Goal: Information Seeking & Learning: Learn about a topic

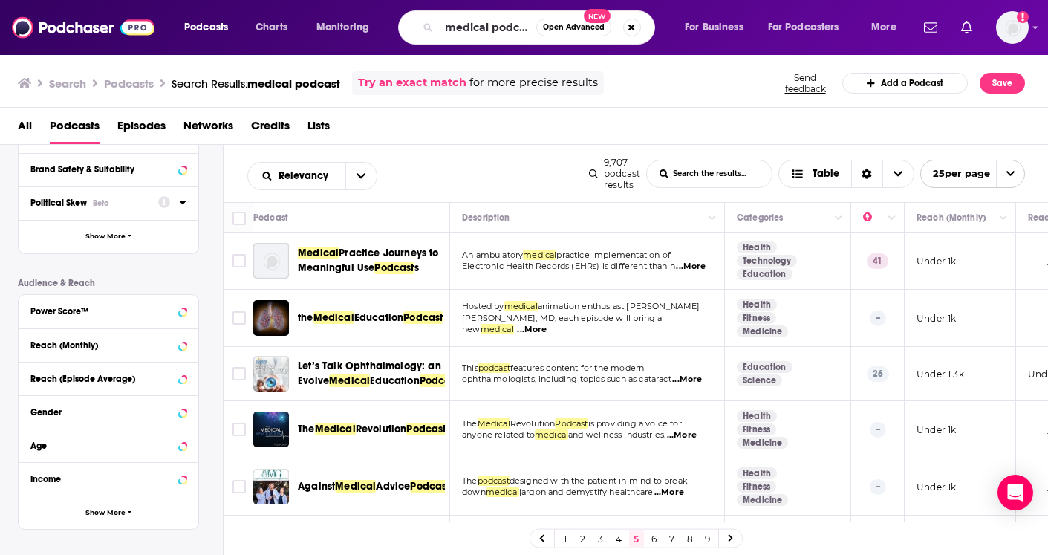
scroll to position [258, 0]
click at [101, 344] on div "Reach (Monthly)" at bounding box center [89, 344] width 118 height 10
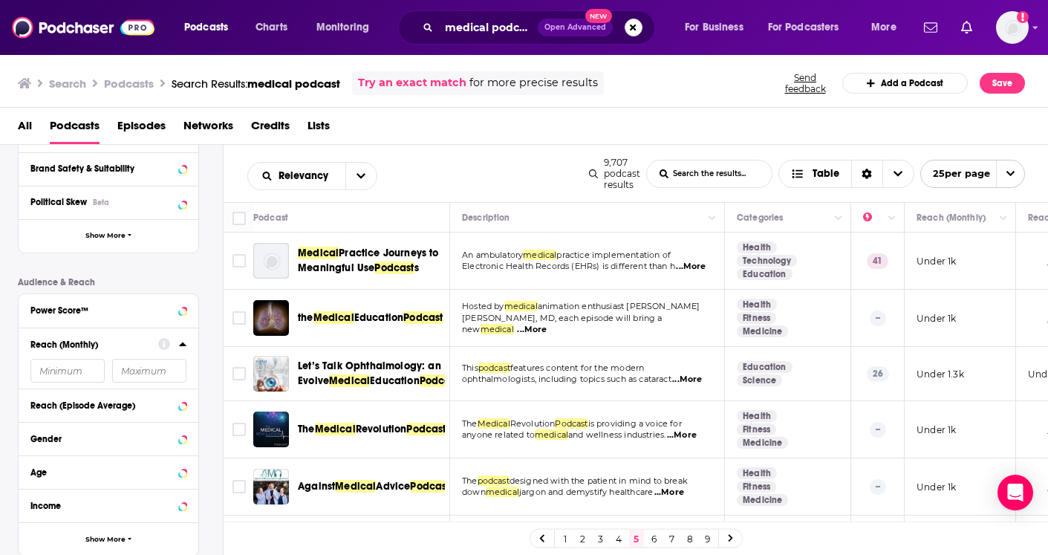
click at [61, 378] on input "number" at bounding box center [67, 371] width 74 height 24
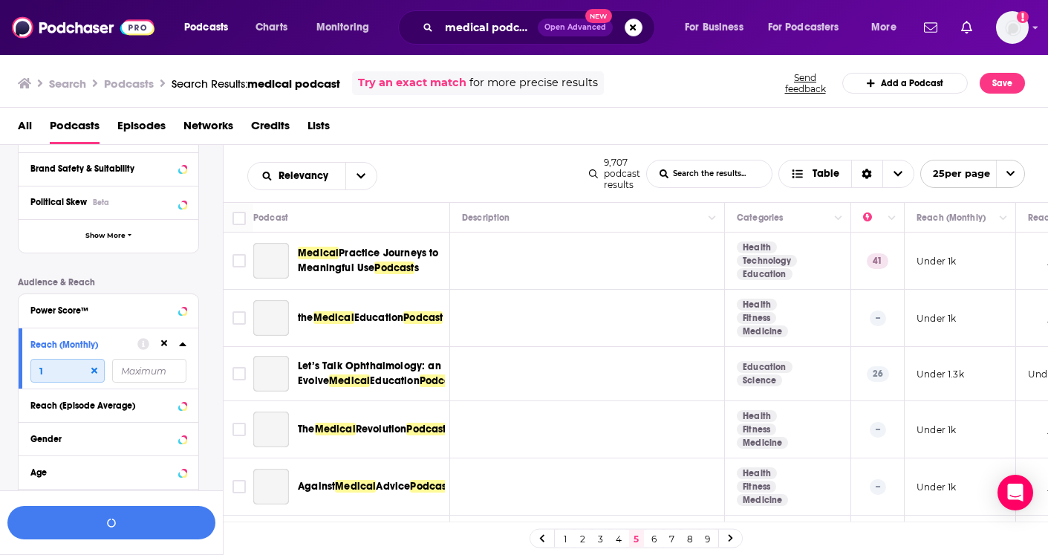
type input "10"
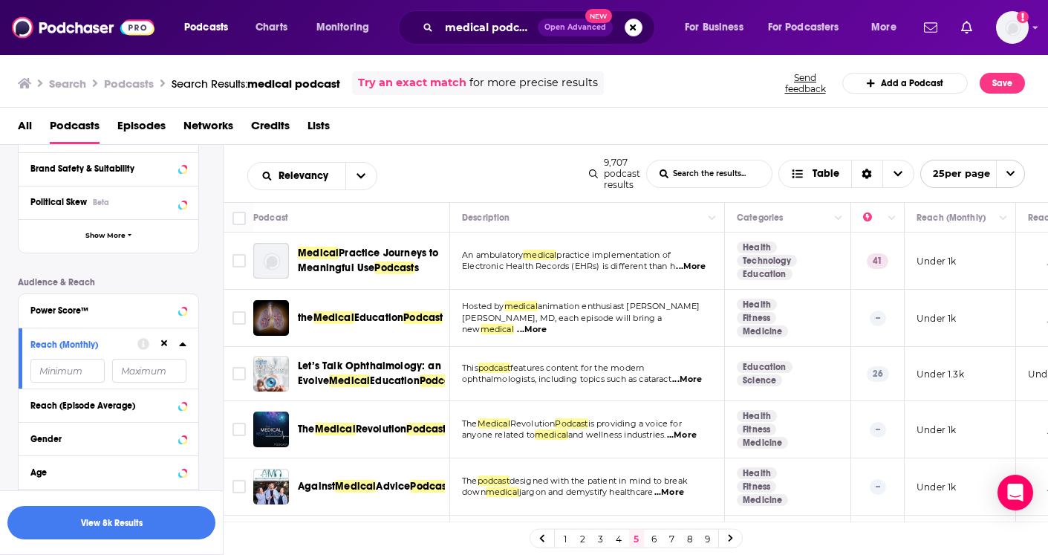
click at [139, 374] on input "number" at bounding box center [149, 371] width 74 height 24
type input "41"
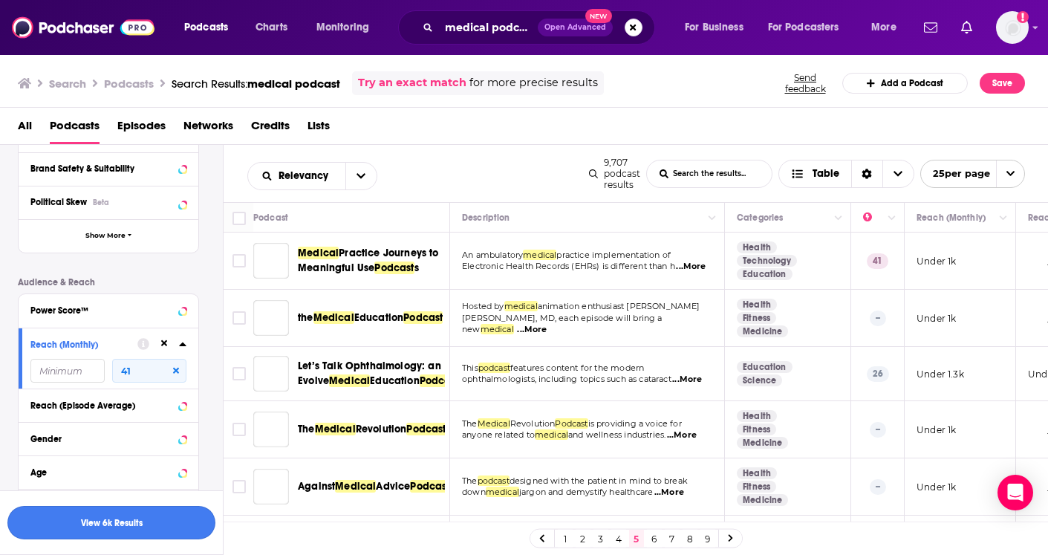
click at [68, 527] on button "View 6k Results" at bounding box center [111, 522] width 208 height 33
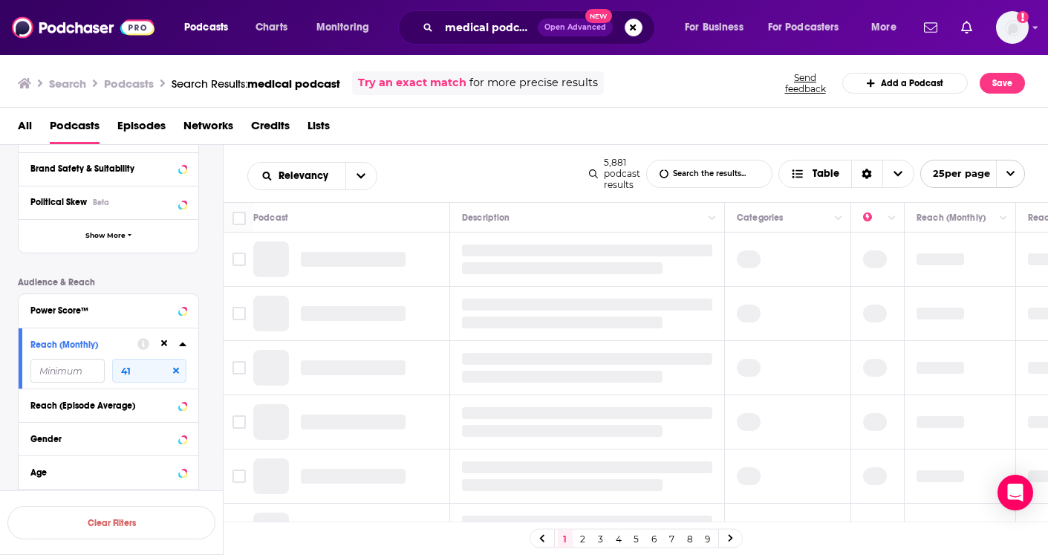
click at [655, 534] on link "6" at bounding box center [654, 538] width 15 height 18
click at [653, 535] on link "7" at bounding box center [654, 538] width 15 height 18
click at [653, 543] on link "8" at bounding box center [654, 538] width 15 height 18
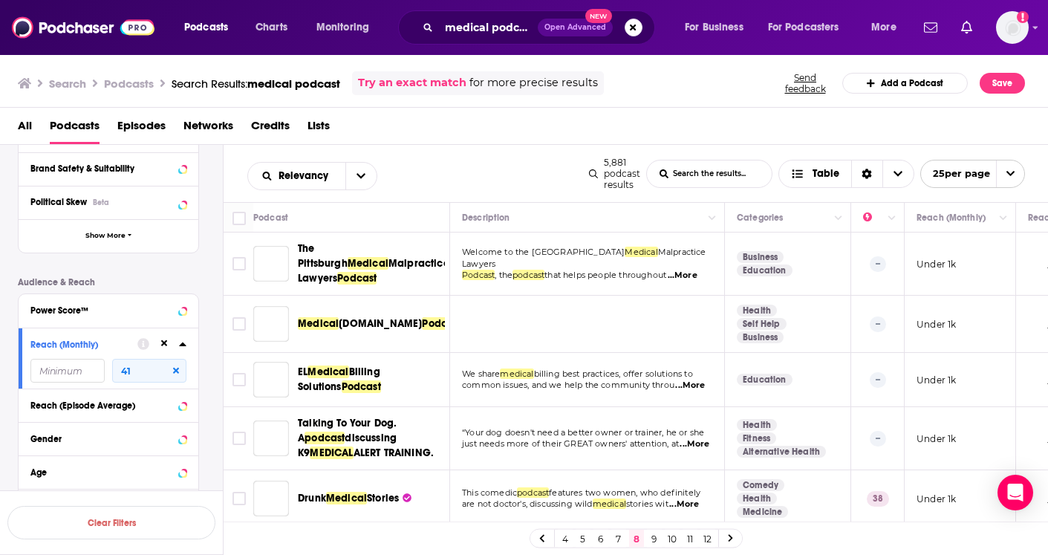
click at [175, 368] on icon at bounding box center [176, 371] width 6 height 6
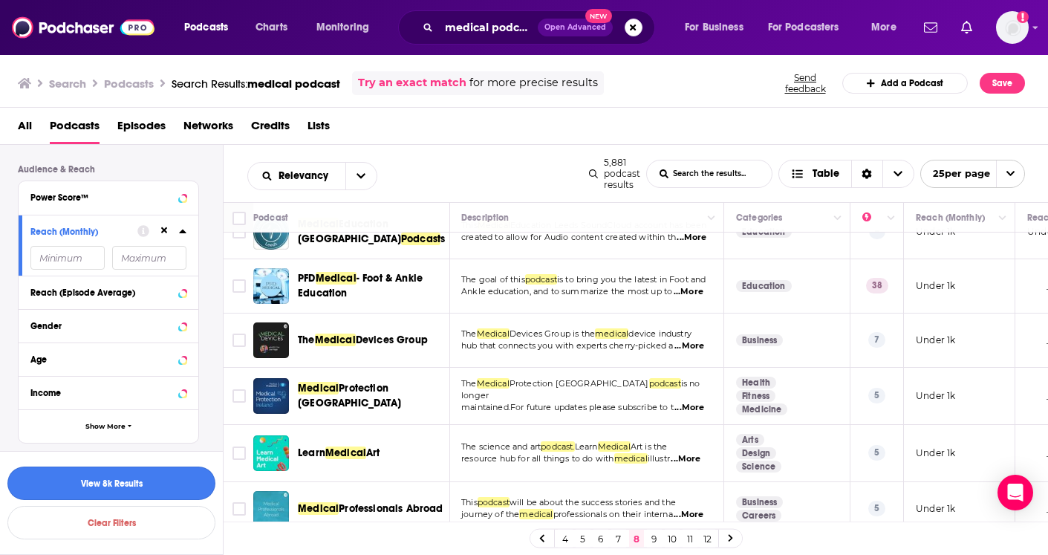
click at [152, 479] on button "View 8k Results" at bounding box center [111, 482] width 208 height 33
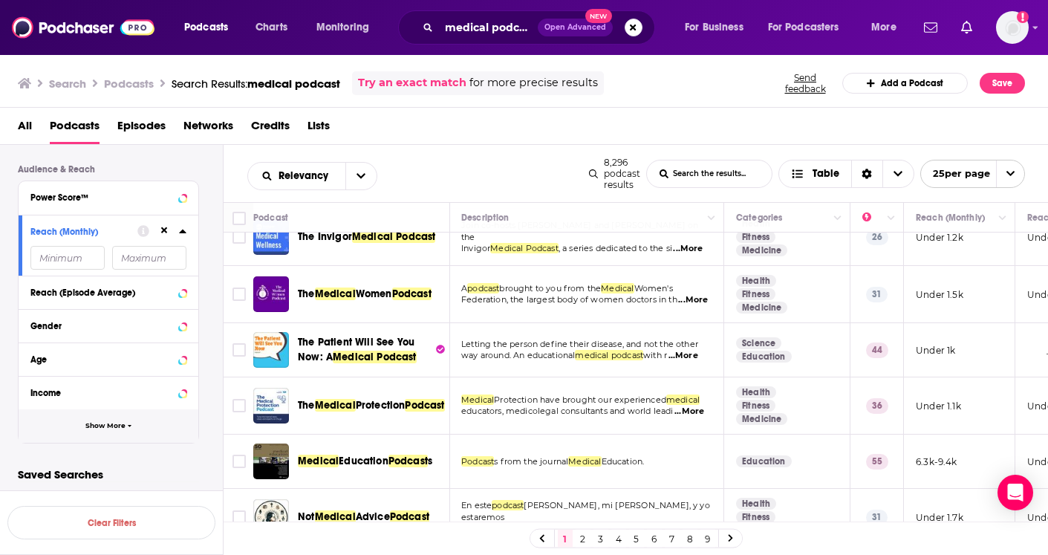
click at [152, 425] on button "Show More" at bounding box center [109, 425] width 180 height 33
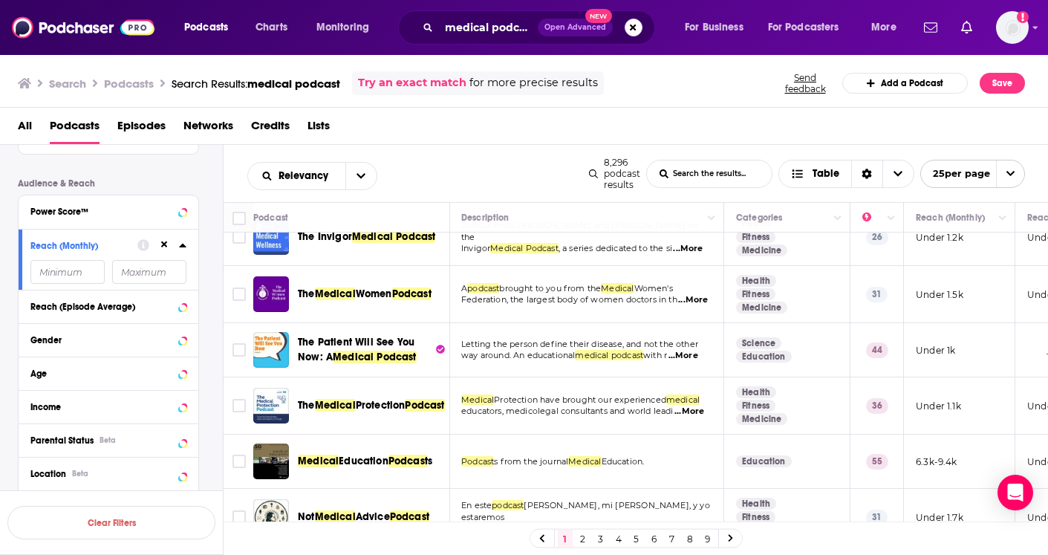
click at [582, 538] on link "2" at bounding box center [582, 538] width 15 height 18
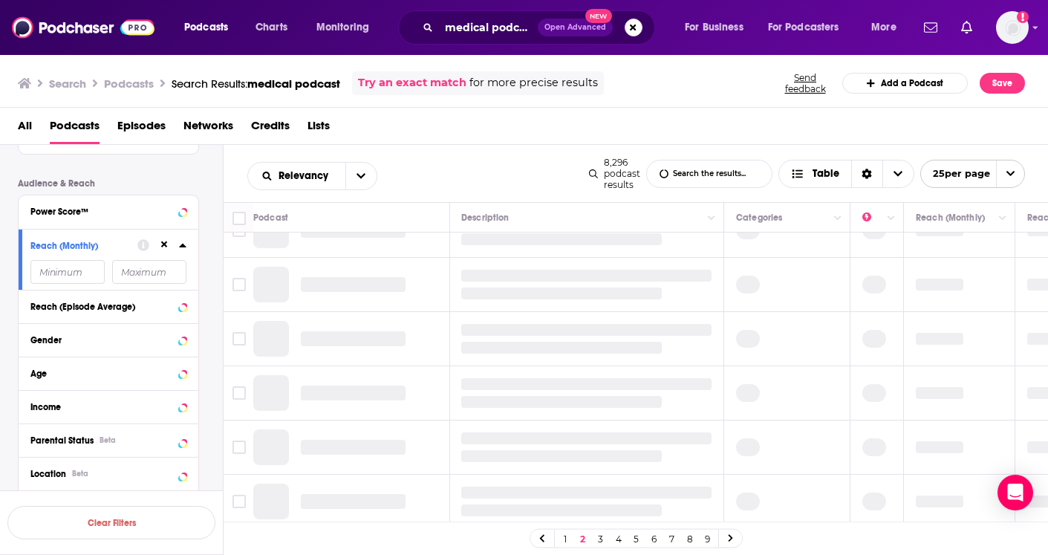
scroll to position [0, 1]
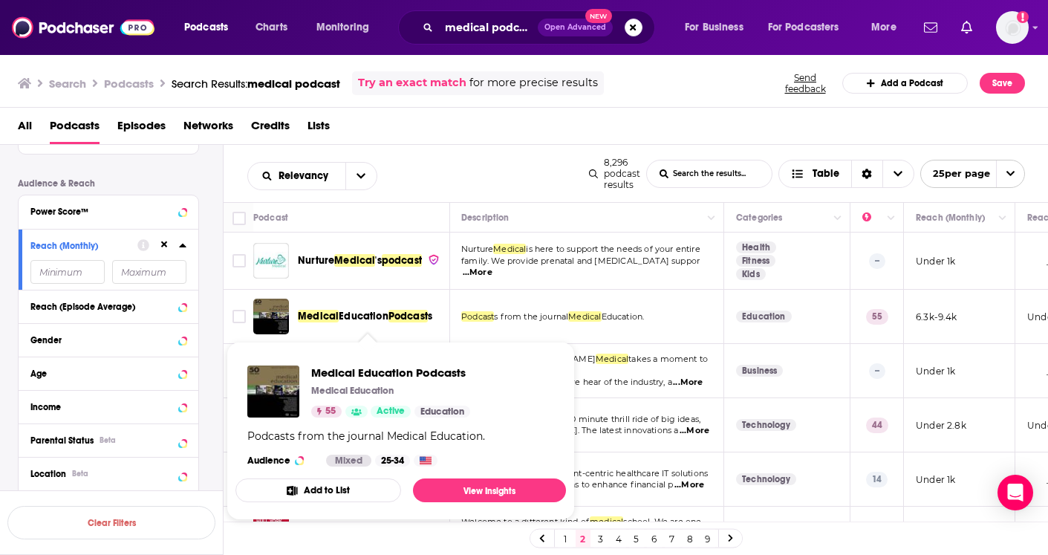
click at [405, 316] on span "Podcast" at bounding box center [407, 316] width 39 height 13
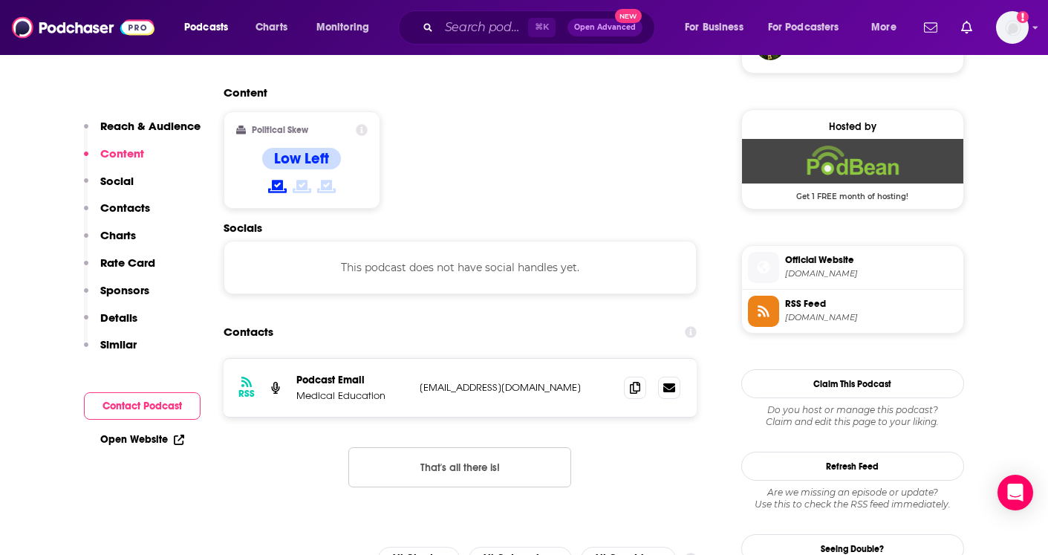
scroll to position [1232, 0]
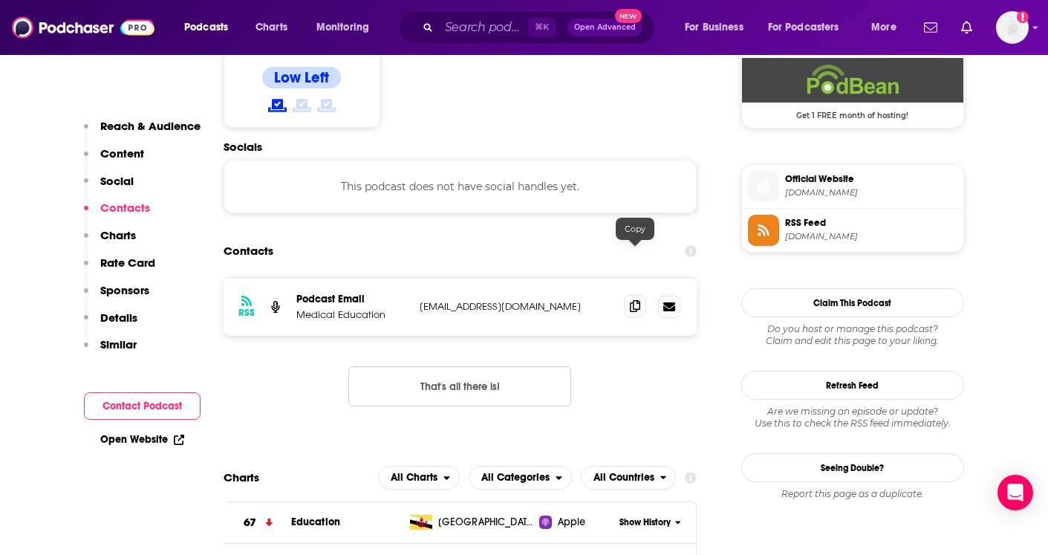
click at [634, 300] on icon at bounding box center [635, 306] width 10 height 12
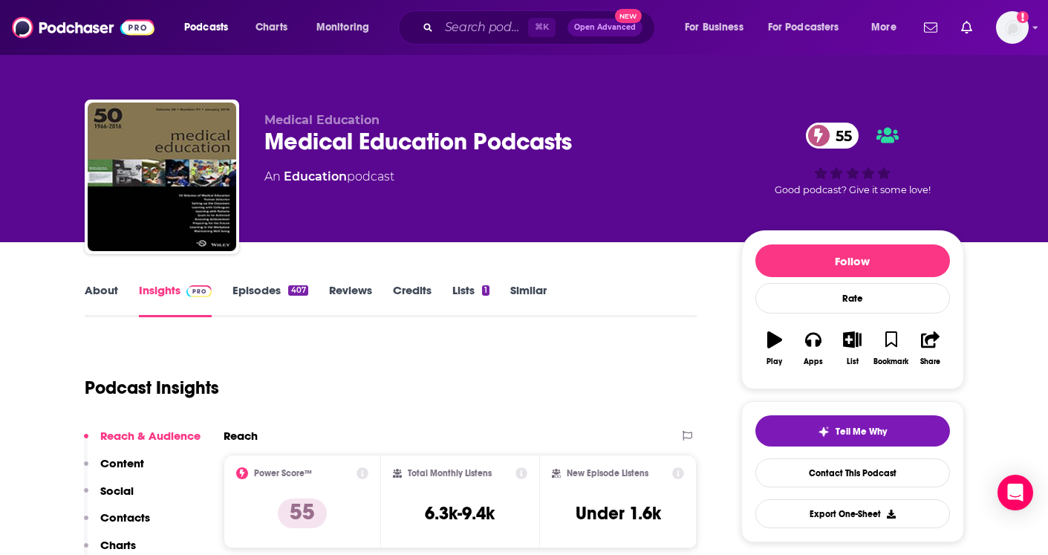
scroll to position [0, 0]
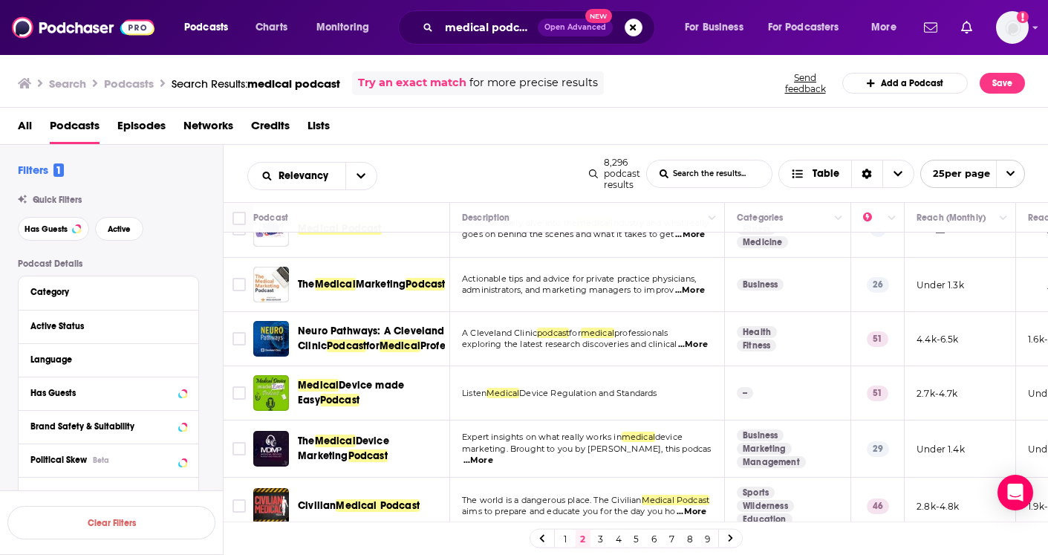
scroll to position [754, 0]
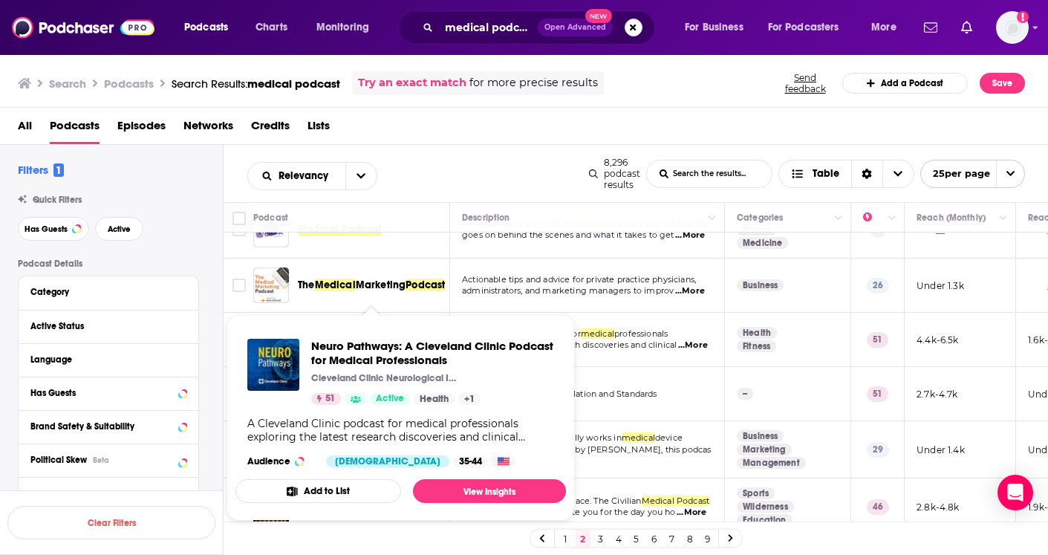
click at [397, 368] on div "Neuro Pathways: A Cleveland Clinic Podcast for Medical Professionals [GEOGRAPHI…" at bounding box center [432, 372] width 243 height 66
click at [403, 362] on span "Neuro Pathways: A Cleveland Clinic Podcast for Medical Professionals" at bounding box center [432, 353] width 243 height 28
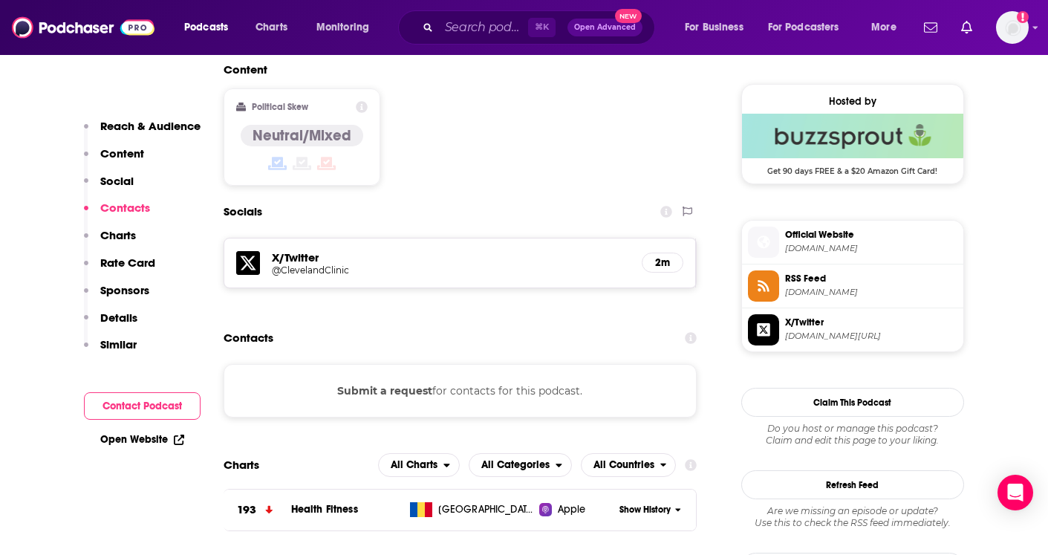
scroll to position [1179, 0]
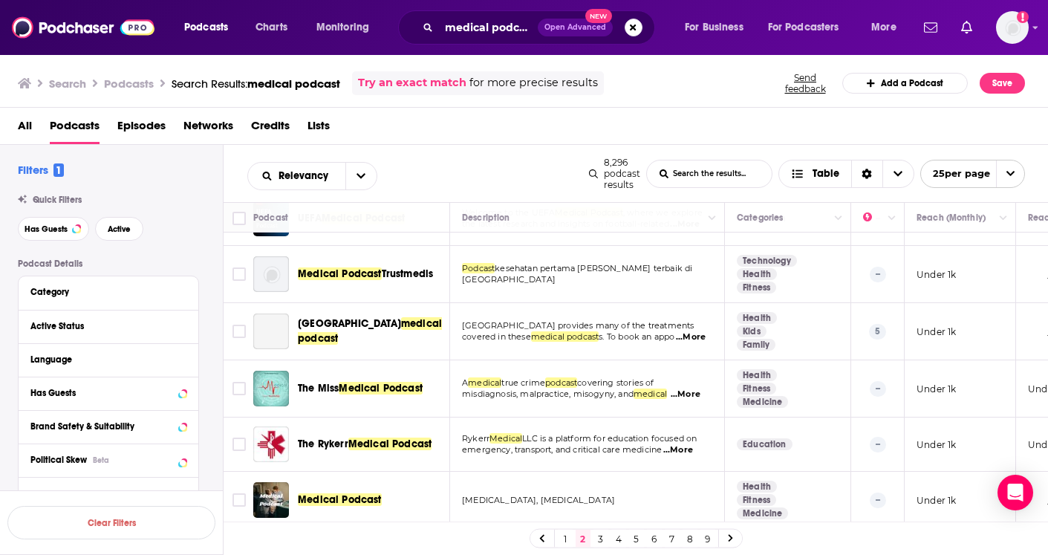
scroll to position [1125, 0]
click at [598, 535] on link "3" at bounding box center [600, 538] width 15 height 18
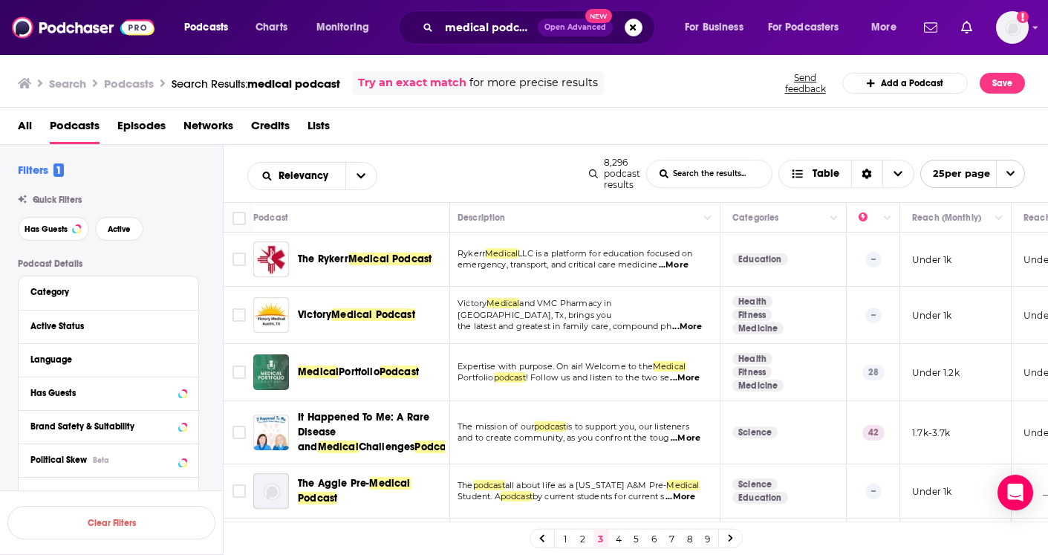
scroll to position [0, 4]
click at [616, 538] on link "4" at bounding box center [618, 538] width 15 height 18
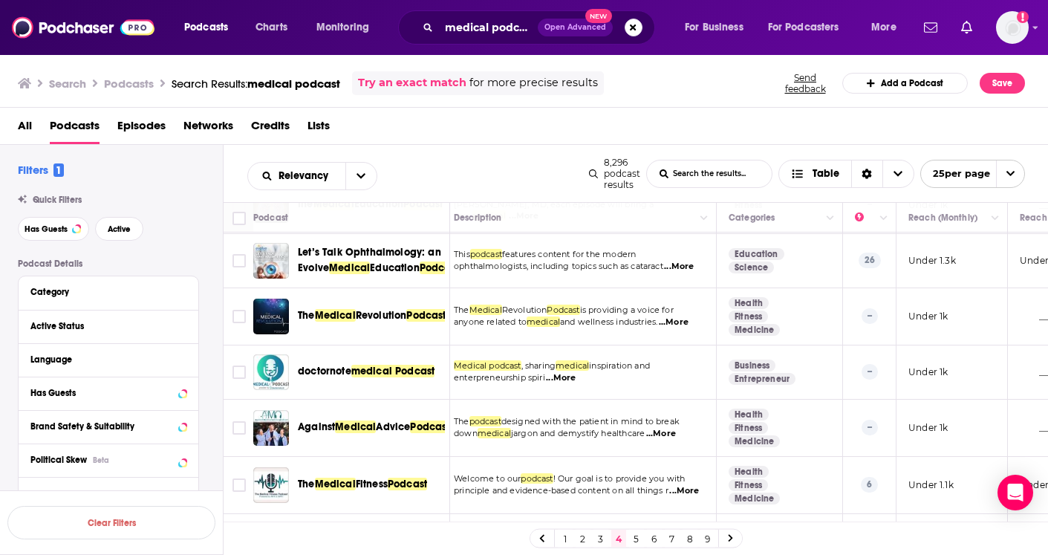
click at [632, 538] on link "5" at bounding box center [636, 538] width 15 height 18
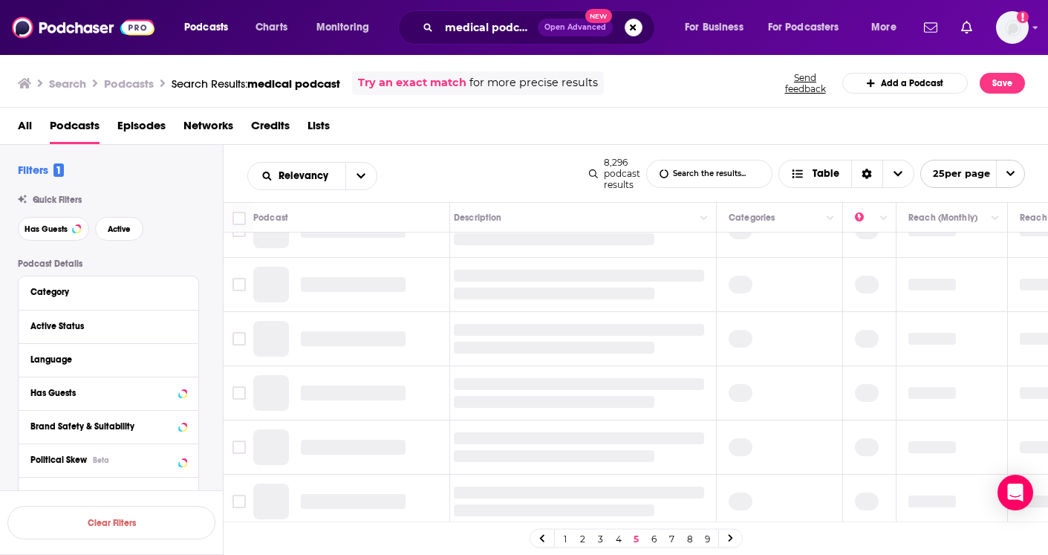
scroll to position [0, 8]
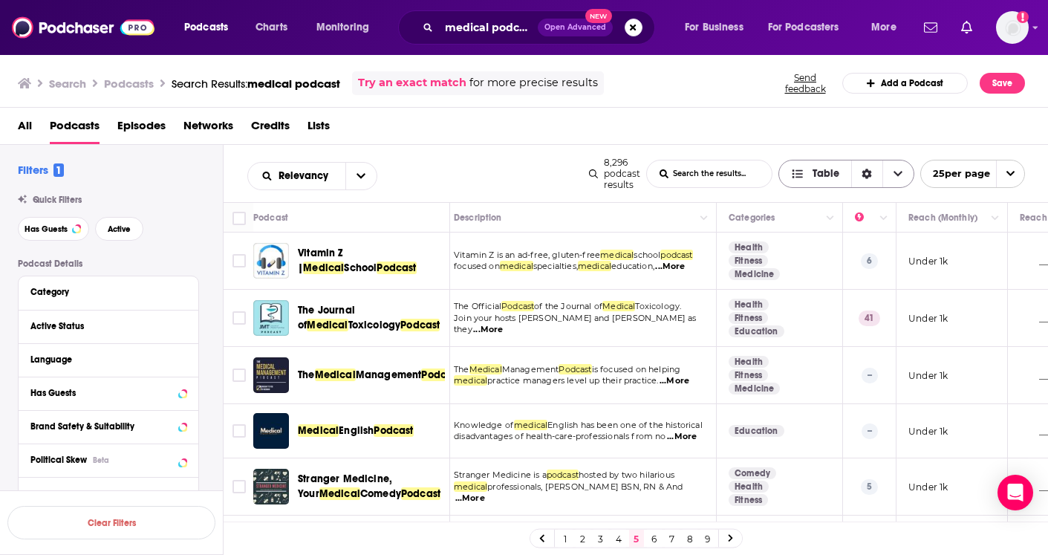
click at [895, 175] on icon "Choose View" at bounding box center [897, 174] width 9 height 10
click at [895, 175] on icon "Choose View" at bounding box center [897, 173] width 9 height 5
click at [997, 223] on icon "Column Actions" at bounding box center [994, 218] width 7 height 9
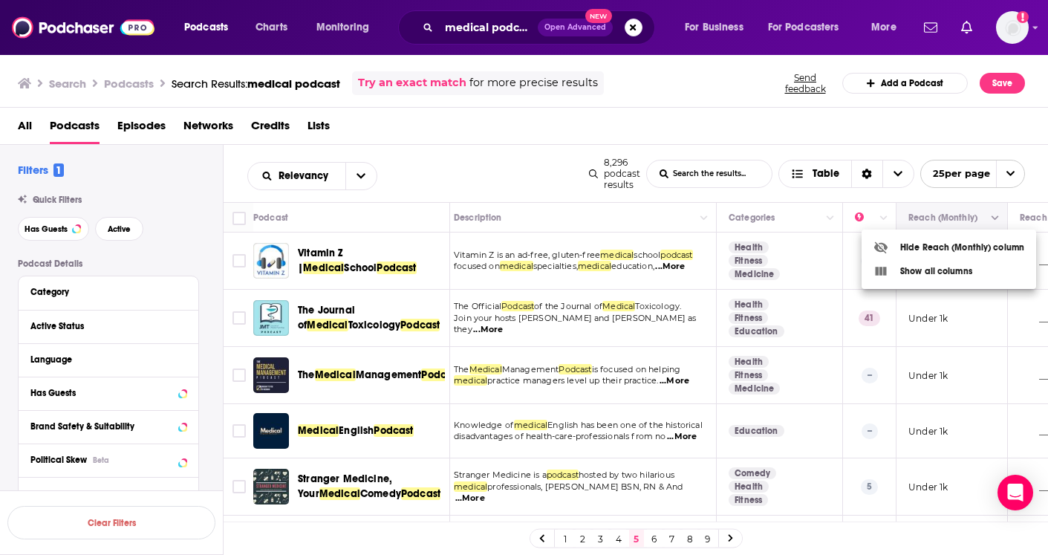
click at [997, 223] on div at bounding box center [524, 277] width 1048 height 555
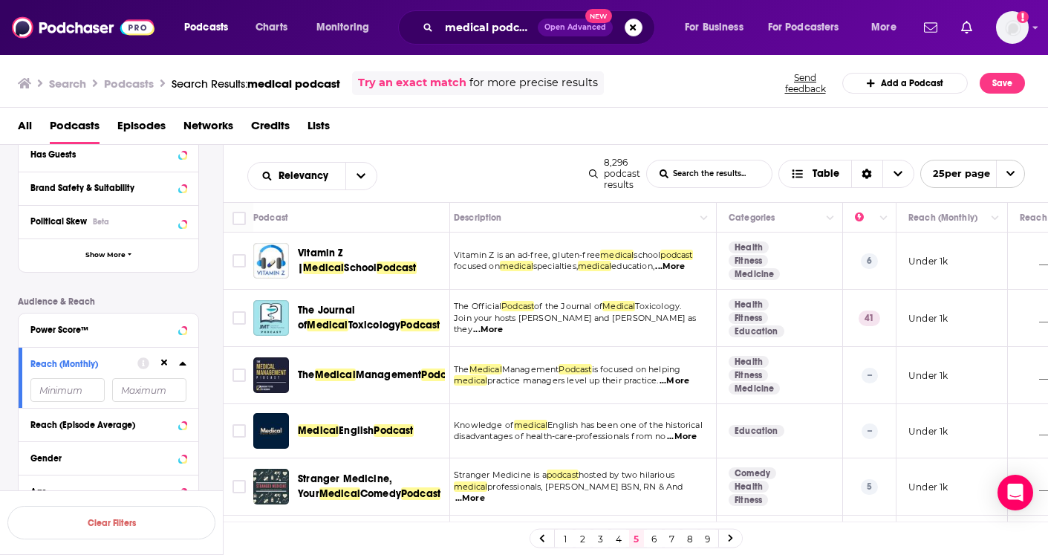
scroll to position [241, 0]
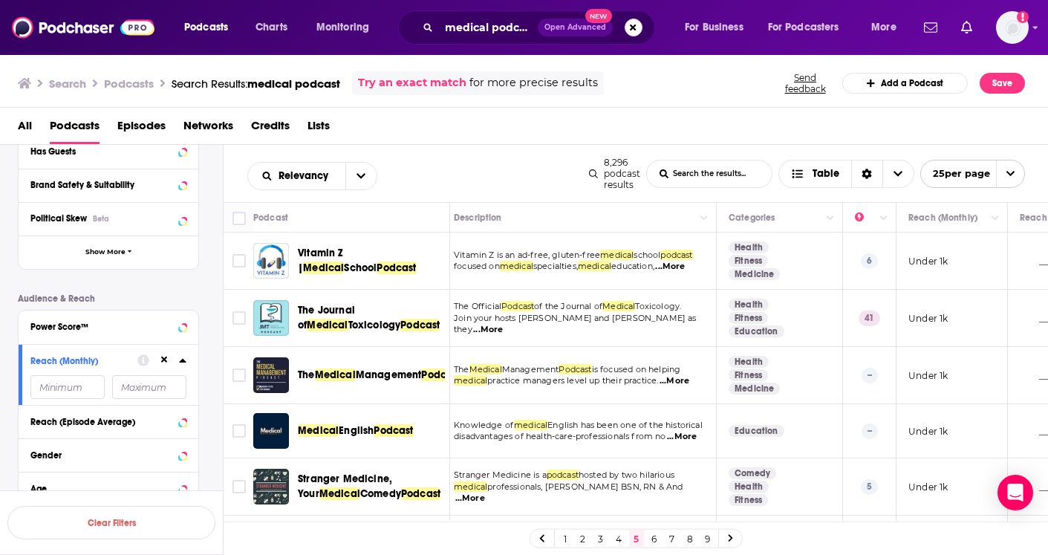
click at [81, 388] on input "number" at bounding box center [67, 387] width 74 height 24
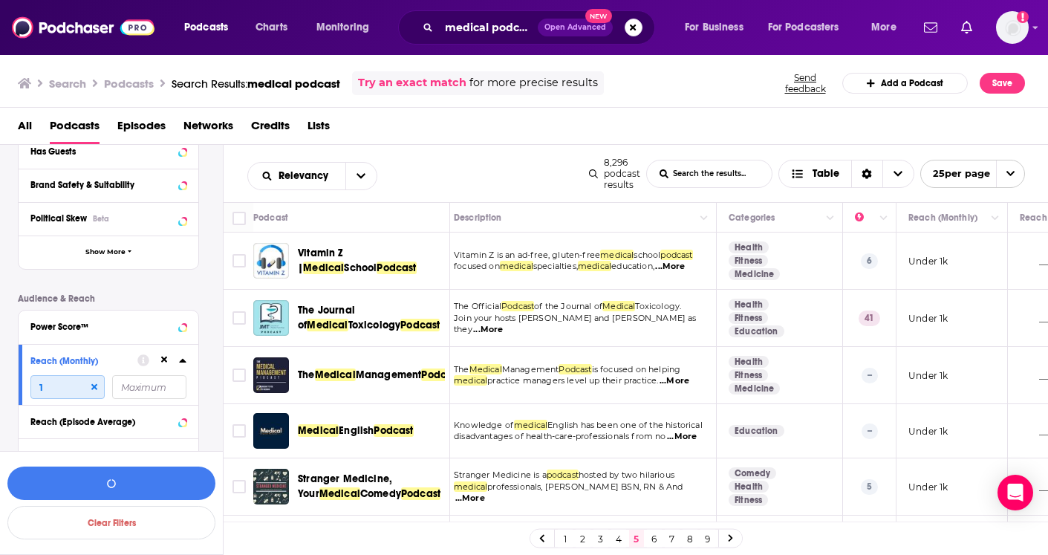
type input "10"
click at [100, 485] on button "View 3k Results" at bounding box center [111, 482] width 208 height 33
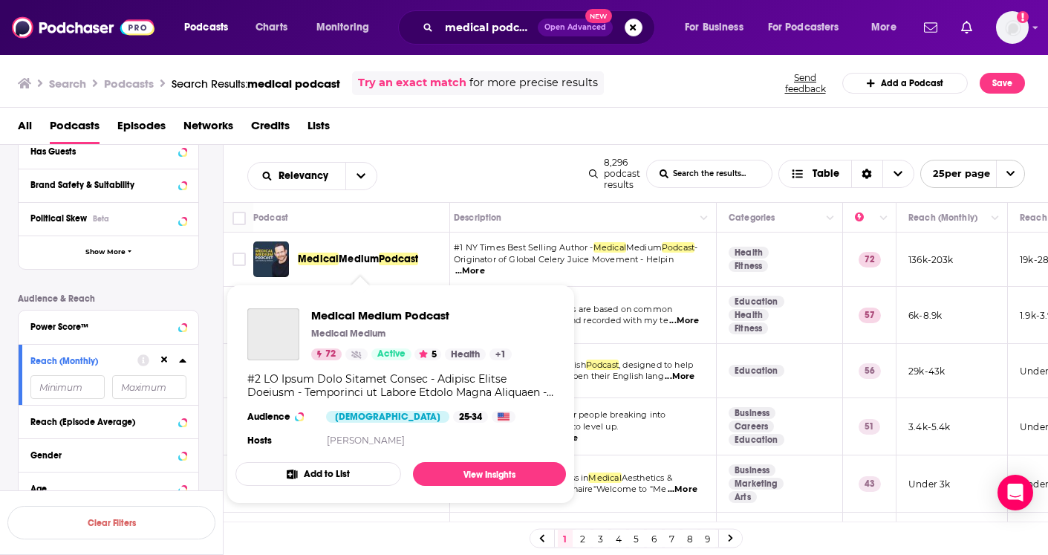
click at [408, 264] on span "Podcast" at bounding box center [398, 258] width 39 height 13
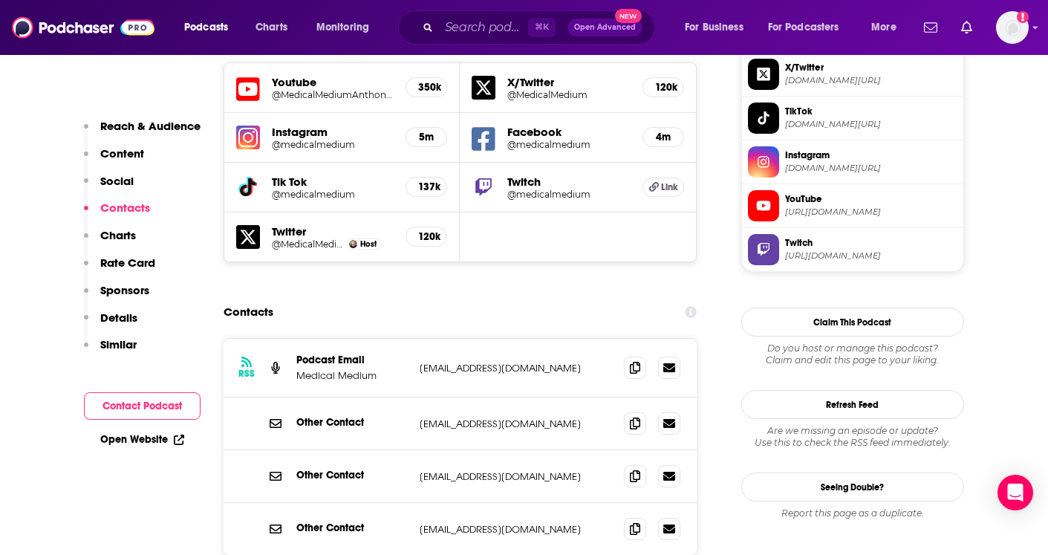
scroll to position [1343, 0]
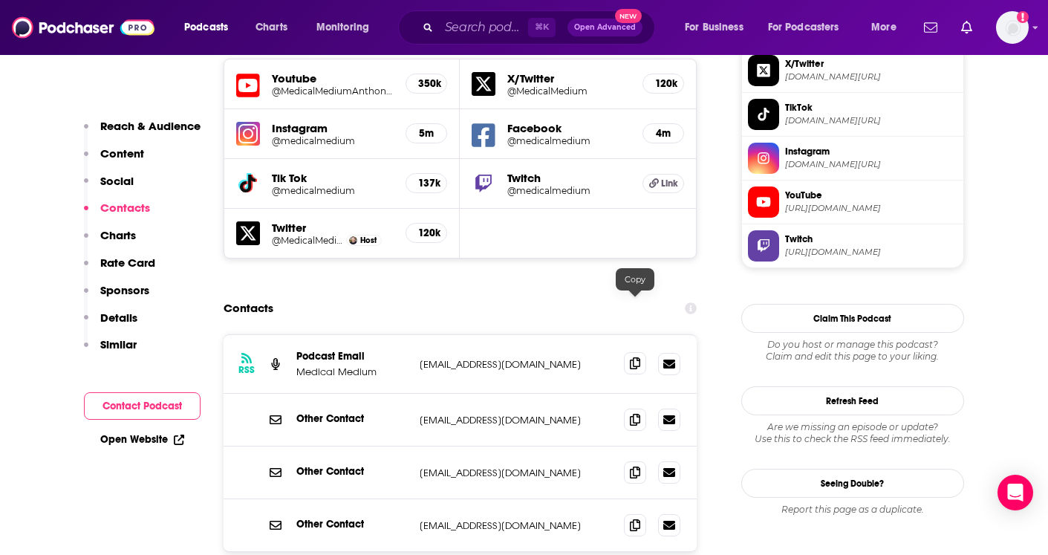
click at [634, 357] on icon at bounding box center [635, 363] width 10 height 12
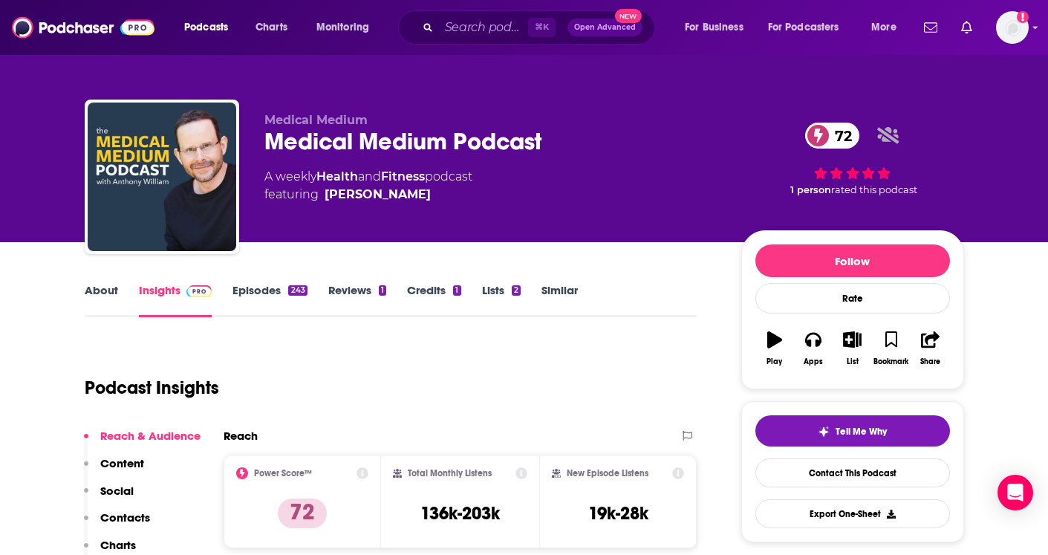
scroll to position [0, 0]
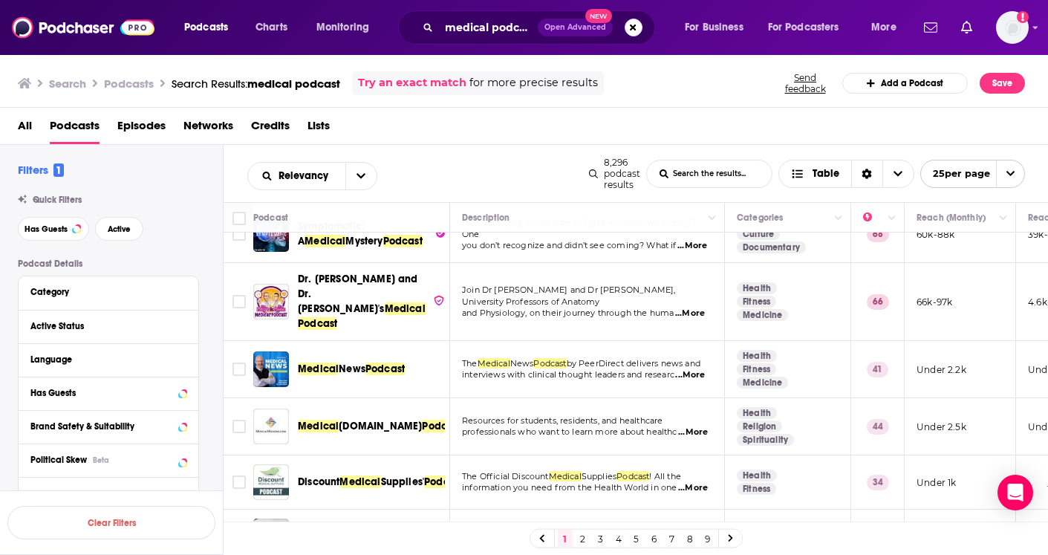
scroll to position [364, 1]
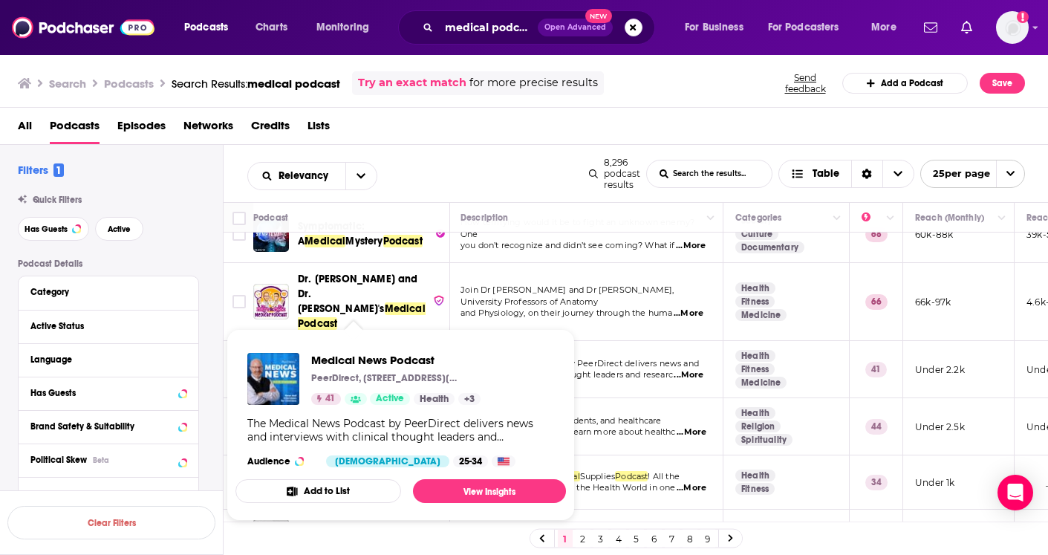
click at [394, 356] on span "Medical News Podcast" at bounding box center [395, 360] width 169 height 14
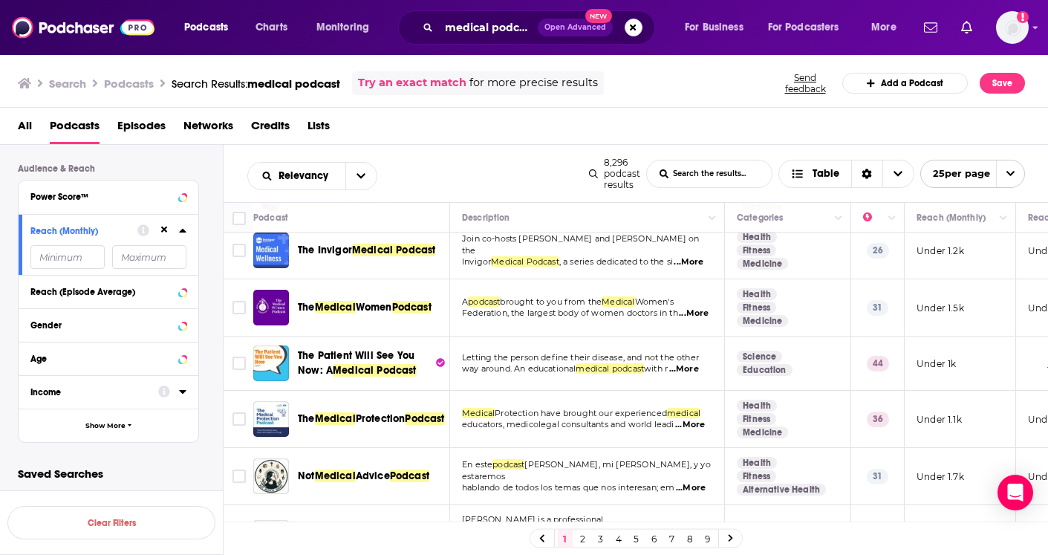
scroll to position [371, 0]
click at [74, 259] on input "number" at bounding box center [67, 258] width 74 height 24
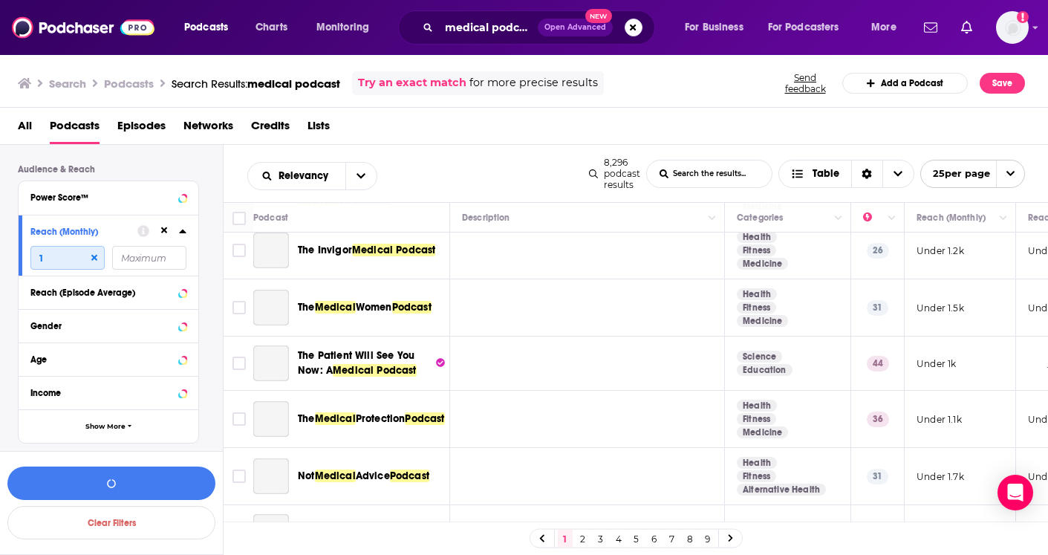
type input "10"
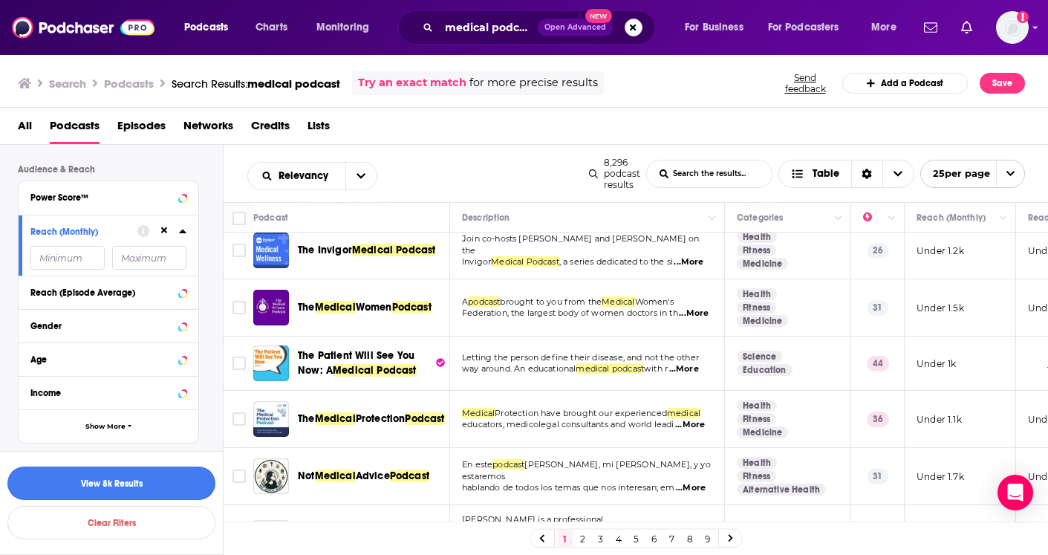
click at [86, 483] on button "View 8k Results" at bounding box center [111, 482] width 208 height 33
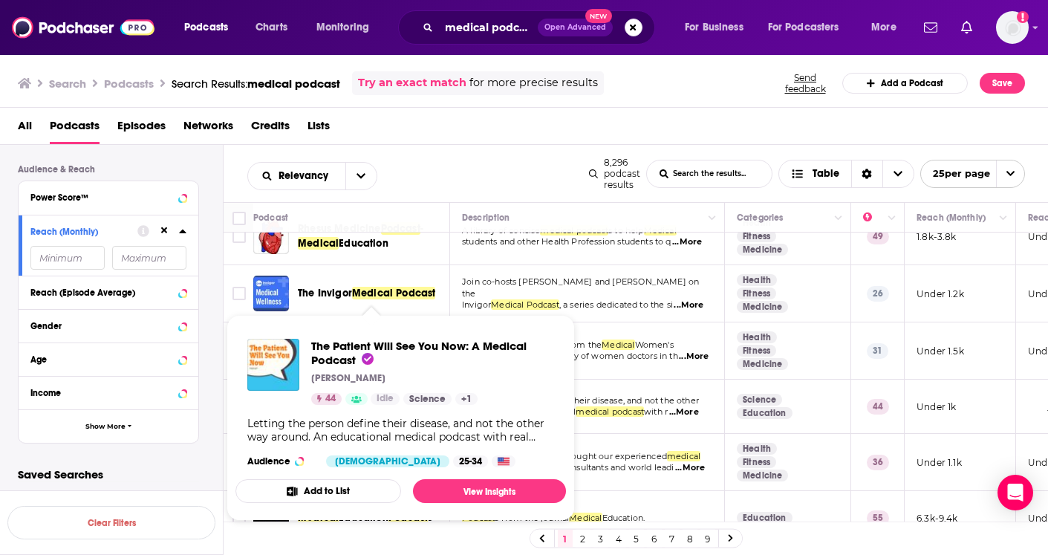
scroll to position [0, 0]
click at [88, 263] on input "number" at bounding box center [67, 258] width 74 height 24
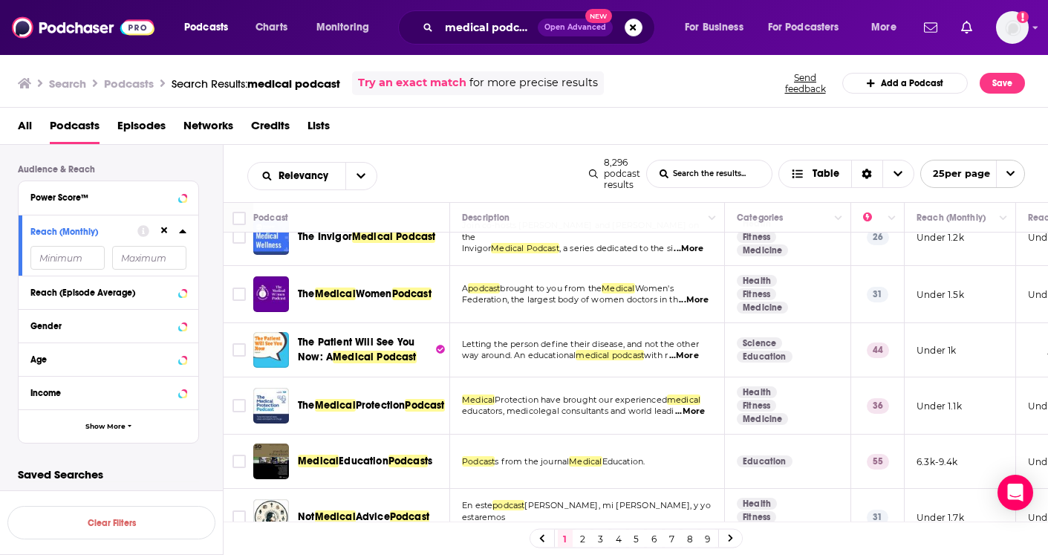
click at [580, 538] on link "2" at bounding box center [582, 538] width 15 height 18
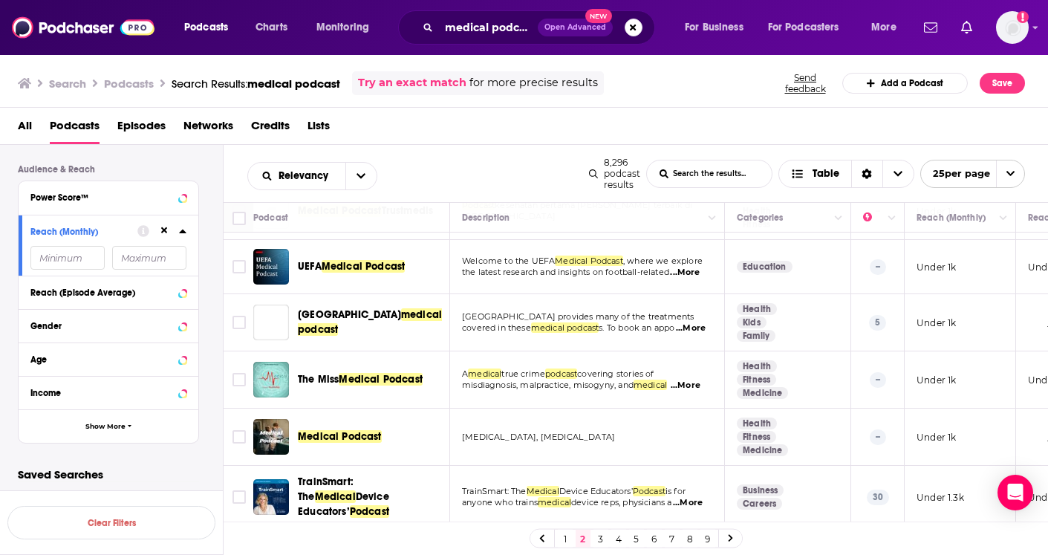
click at [598, 537] on link "3" at bounding box center [600, 538] width 15 height 18
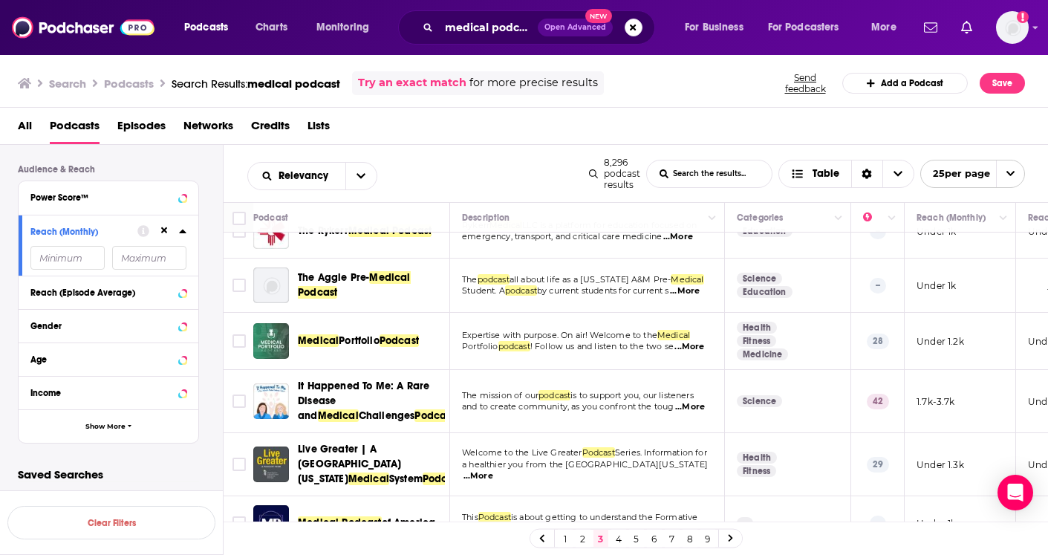
scroll to position [85, 0]
drag, startPoint x: 43, startPoint y: 260, endPoint x: 33, endPoint y: 260, distance: 10.4
click at [33, 260] on input "number" at bounding box center [67, 258] width 74 height 24
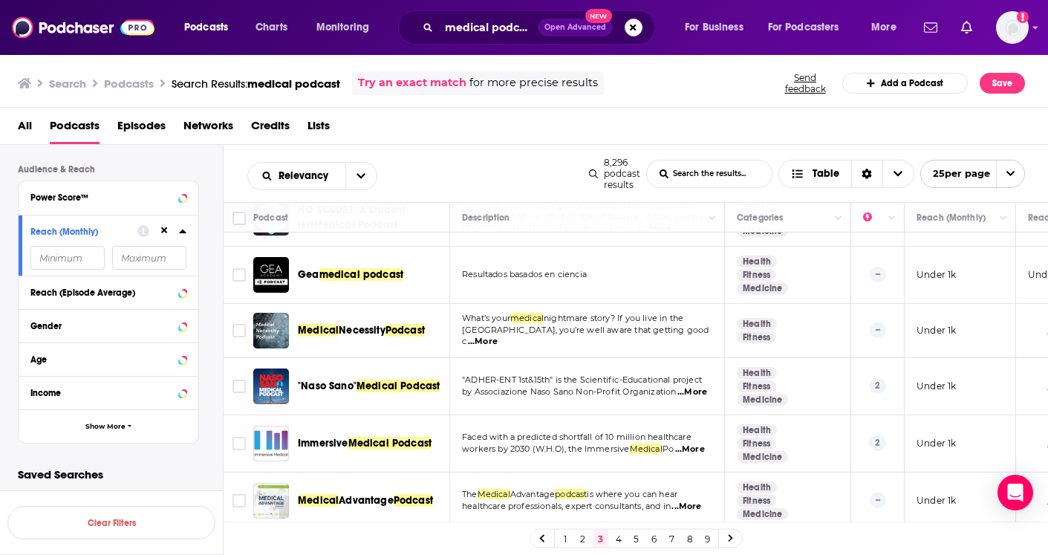
scroll to position [0, 0]
click at [617, 537] on link "4" at bounding box center [618, 538] width 15 height 18
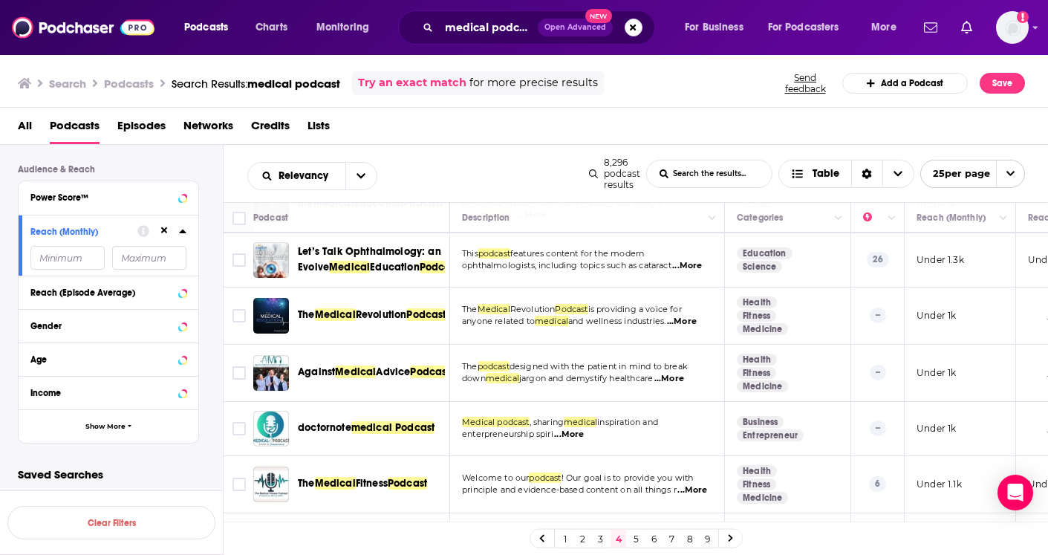
scroll to position [1128, 0]
click at [635, 538] on link "5" at bounding box center [636, 538] width 15 height 18
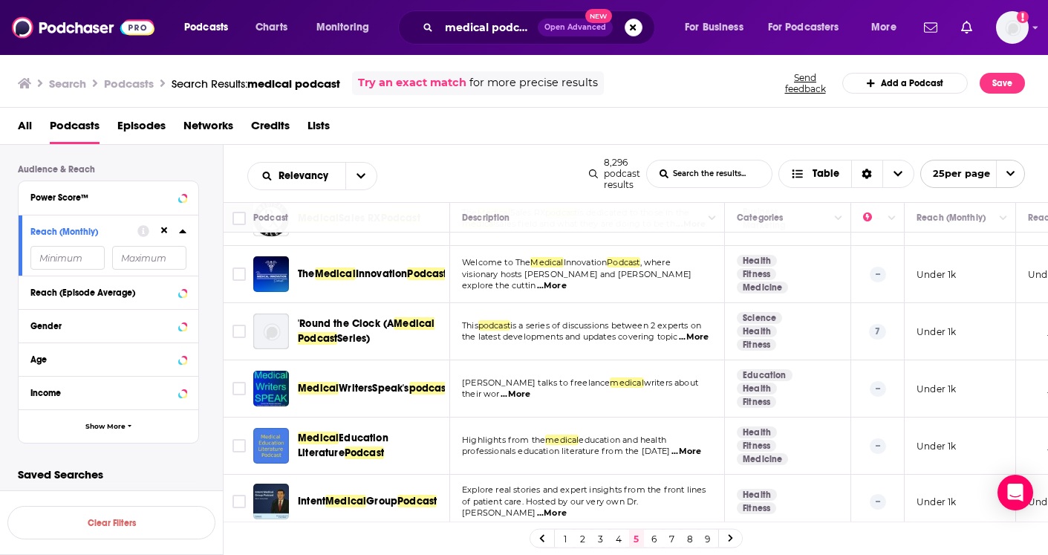
scroll to position [1116, 0]
click at [146, 257] on input "number" at bounding box center [149, 258] width 74 height 24
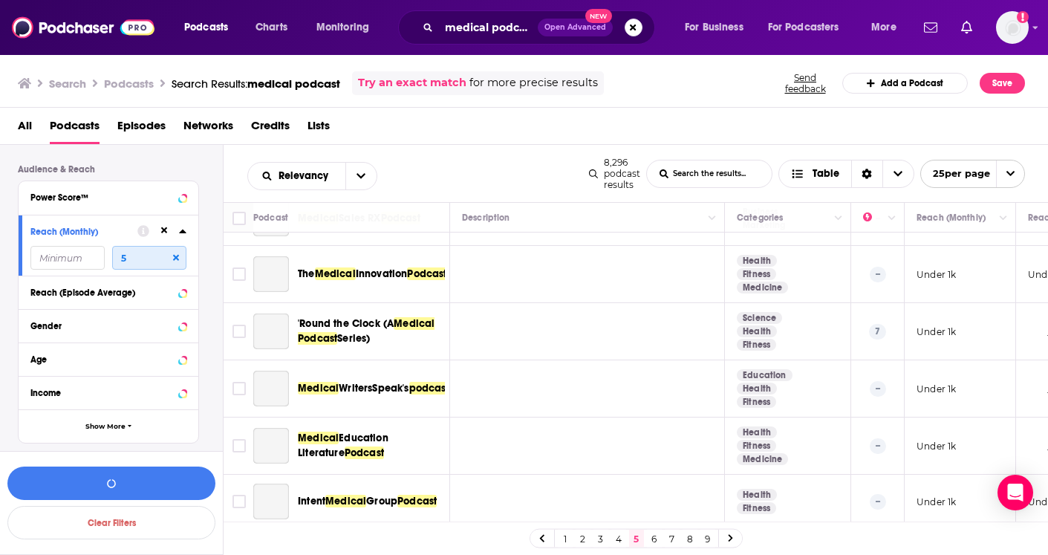
scroll to position [1104, 0]
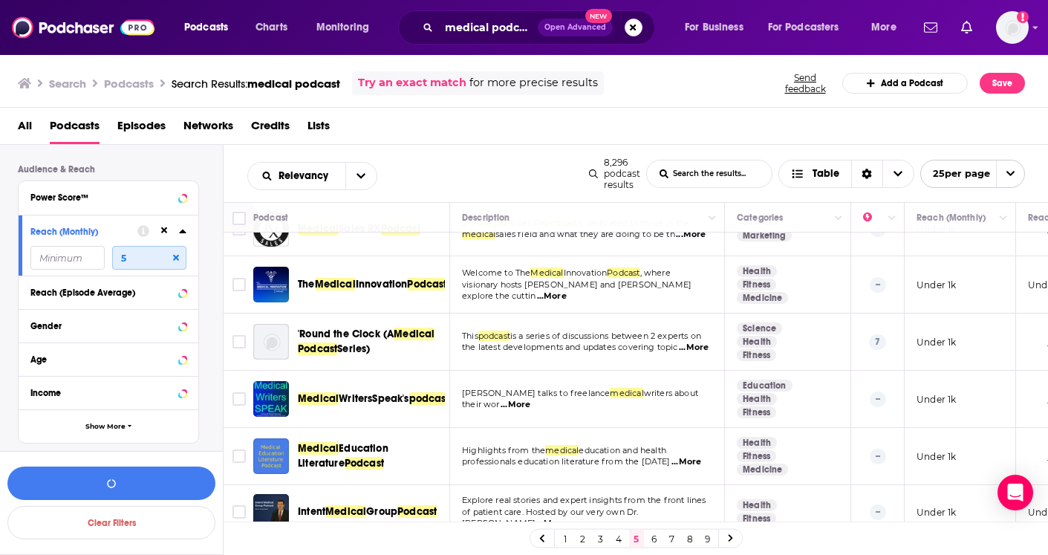
type input "50"
click at [88, 490] on button "View 8k Results" at bounding box center [111, 482] width 208 height 33
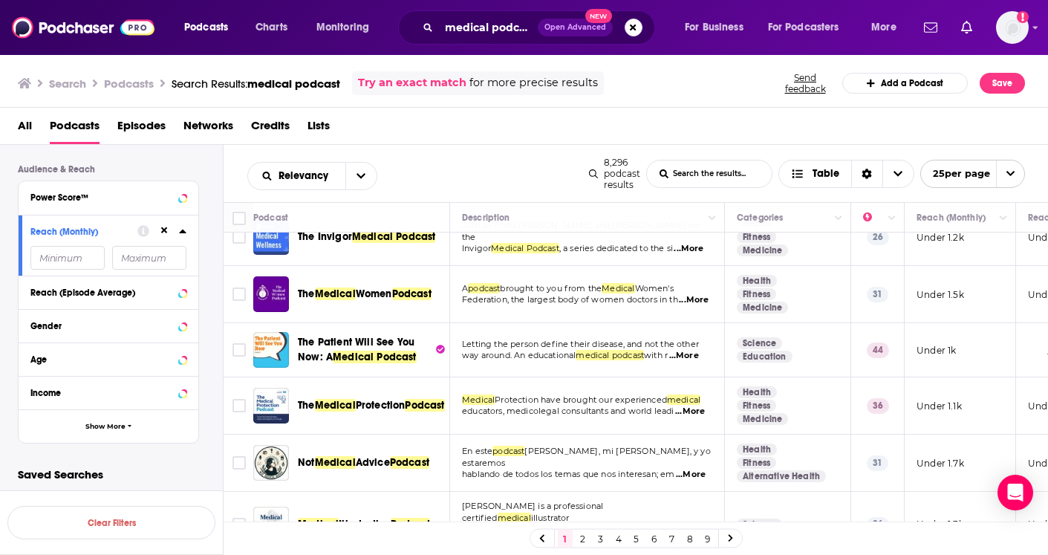
click at [710, 535] on link "9" at bounding box center [707, 538] width 15 height 18
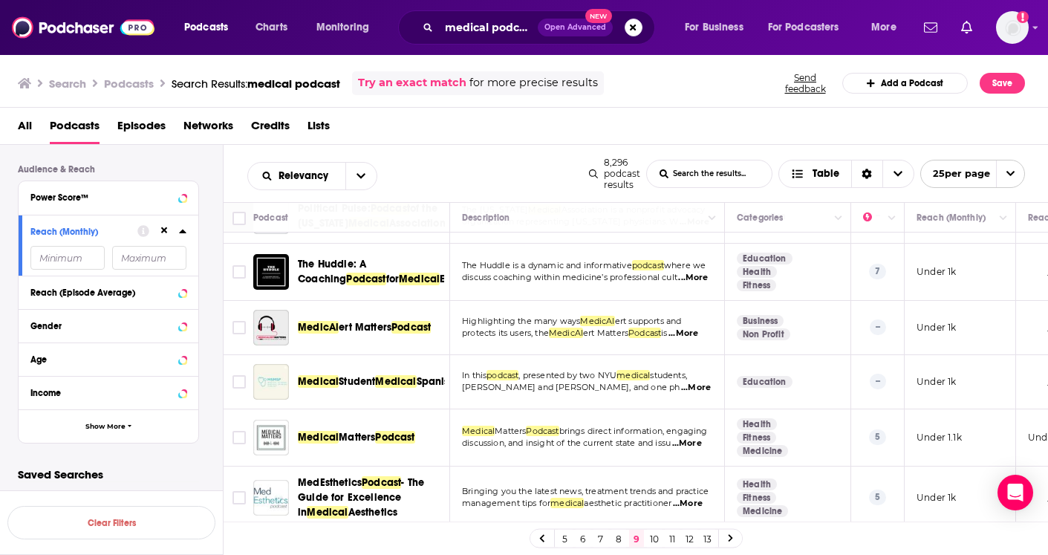
click at [649, 532] on link "10" at bounding box center [654, 538] width 15 height 18
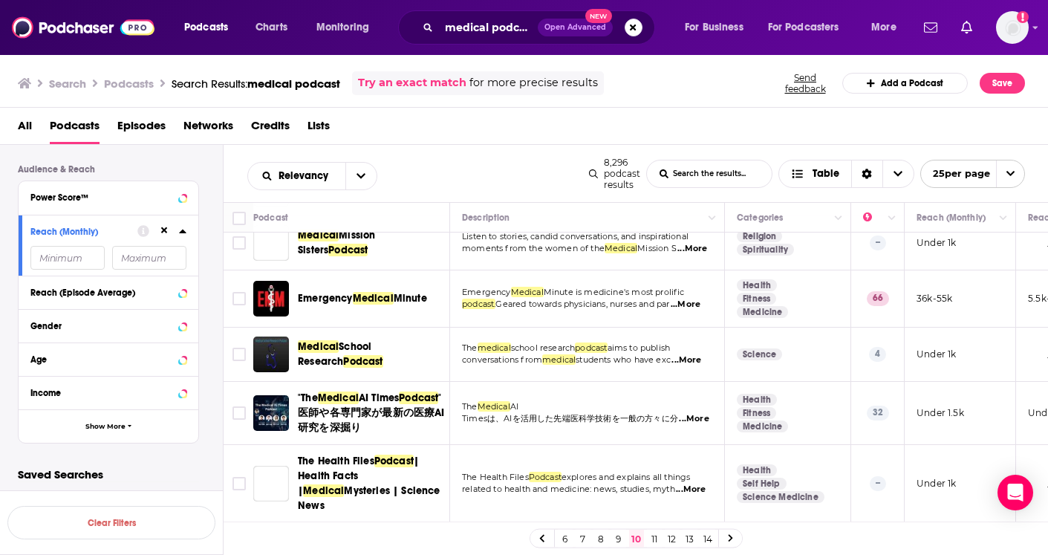
scroll to position [1178, 0]
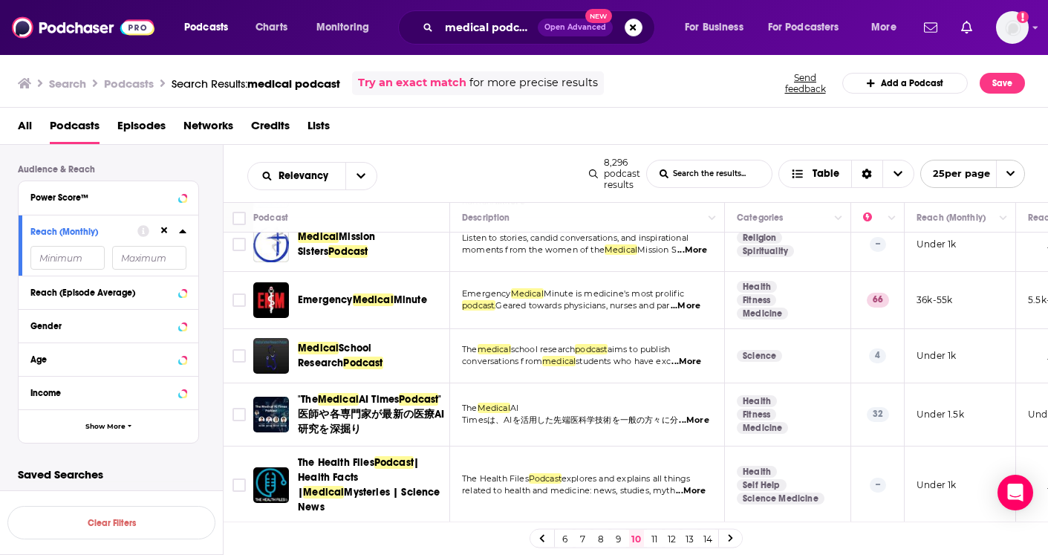
click at [73, 254] on input "number" at bounding box center [67, 258] width 74 height 24
drag, startPoint x: 73, startPoint y: 254, endPoint x: 29, endPoint y: 246, distance: 44.6
click at [31, 246] on div "Reach (Monthly)" at bounding box center [109, 245] width 180 height 61
click at [138, 263] on input "number" at bounding box center [149, 258] width 74 height 24
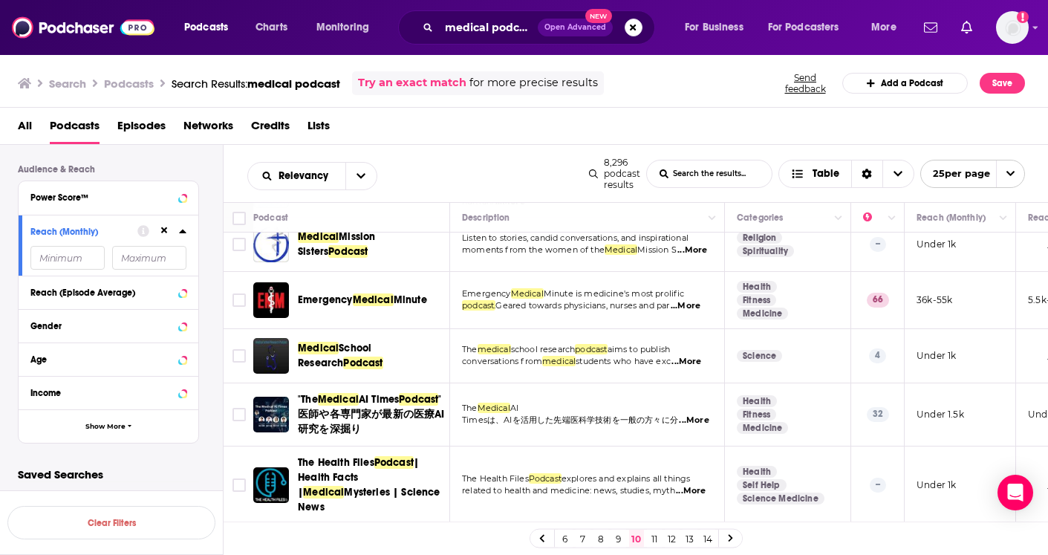
click at [181, 235] on icon at bounding box center [182, 231] width 7 height 12
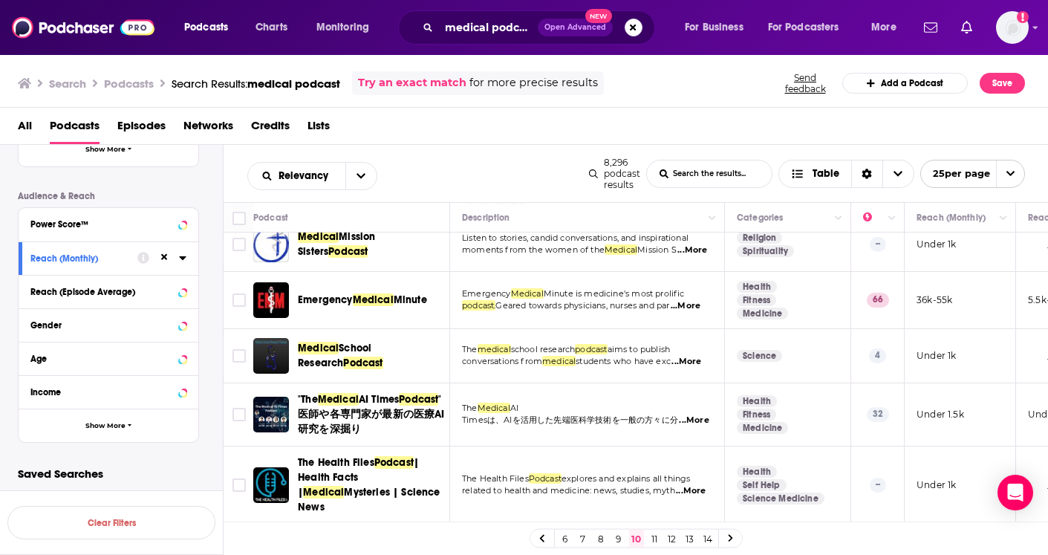
scroll to position [343, 0]
click at [184, 260] on icon at bounding box center [182, 259] width 7 height 4
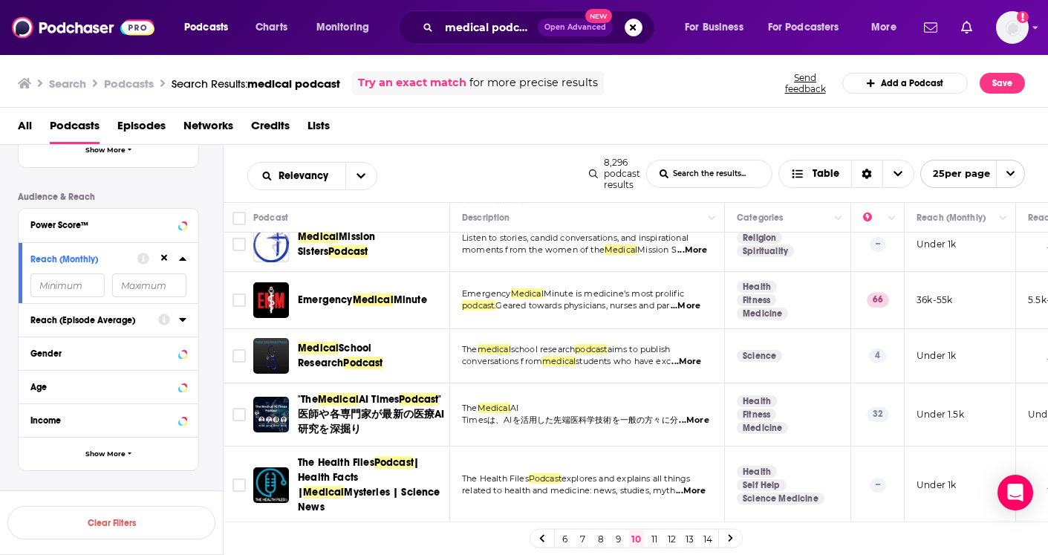
click at [157, 323] on button "Reach (Episode Average)" at bounding box center [94, 319] width 128 height 19
click at [71, 297] on input "number" at bounding box center [67, 285] width 74 height 24
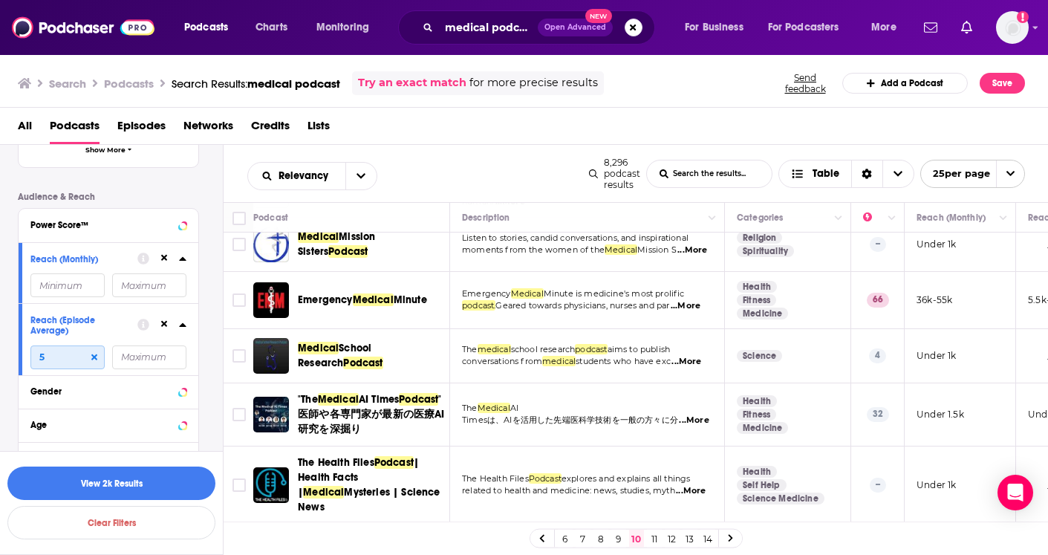
type input "5"
click at [143, 325] on icon at bounding box center [143, 325] width 12 height 12
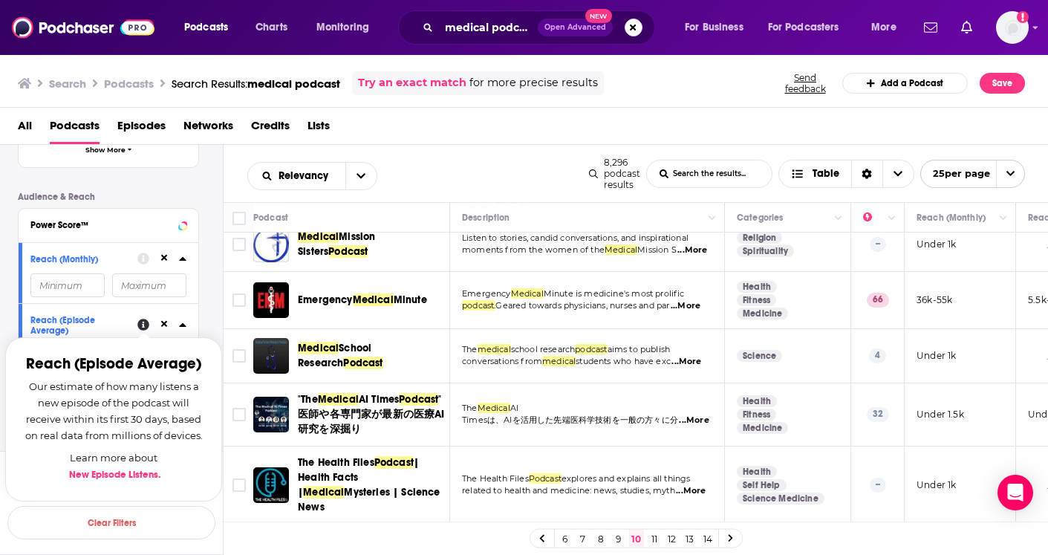
click at [143, 325] on icon at bounding box center [143, 325] width 12 height 12
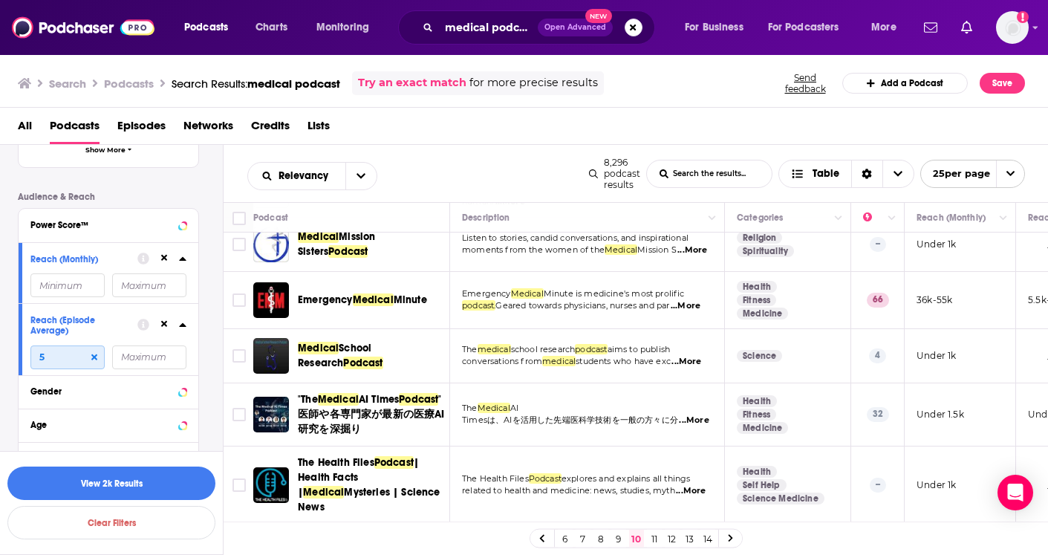
click at [74, 359] on input "5" at bounding box center [67, 357] width 74 height 24
click at [77, 484] on button "View 8k Results" at bounding box center [111, 482] width 208 height 33
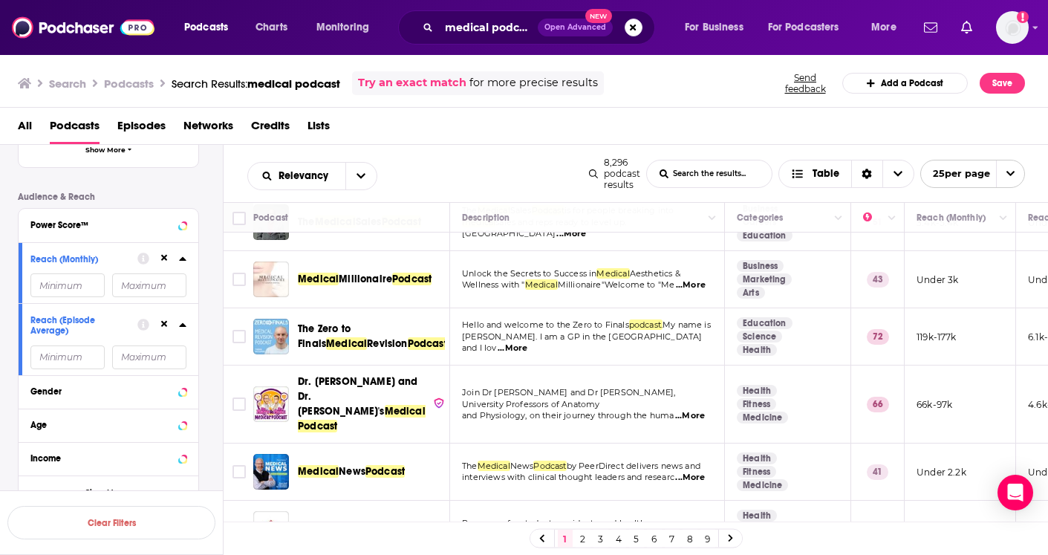
scroll to position [262, 0]
click at [692, 411] on span "...More" at bounding box center [690, 415] width 30 height 12
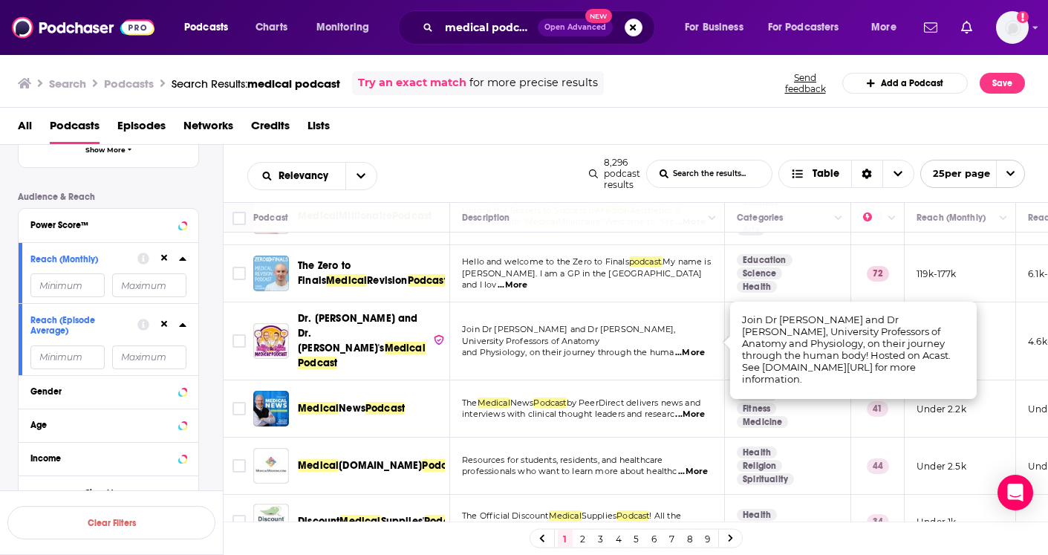
scroll to position [328, 0]
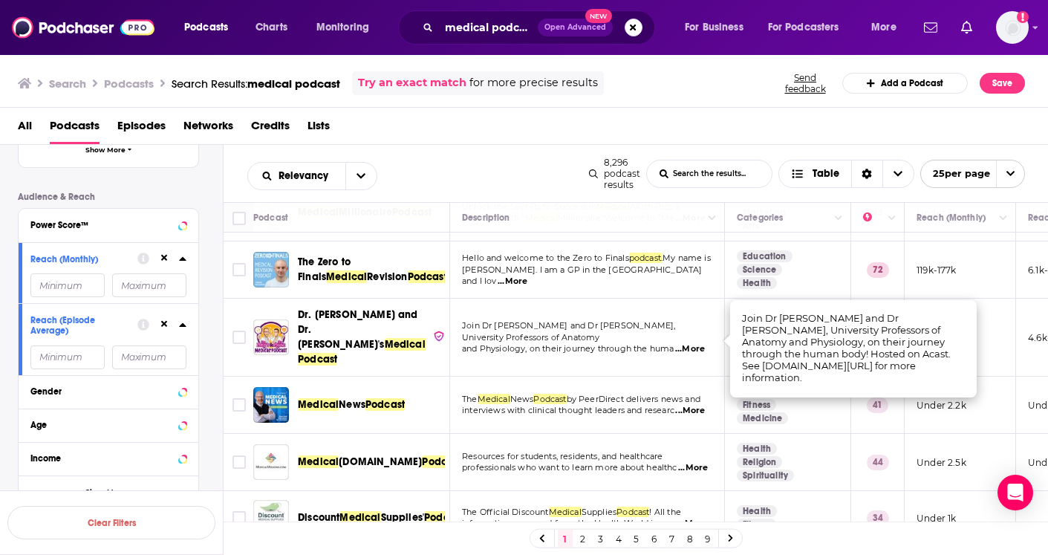
click at [697, 405] on span "...More" at bounding box center [690, 411] width 30 height 12
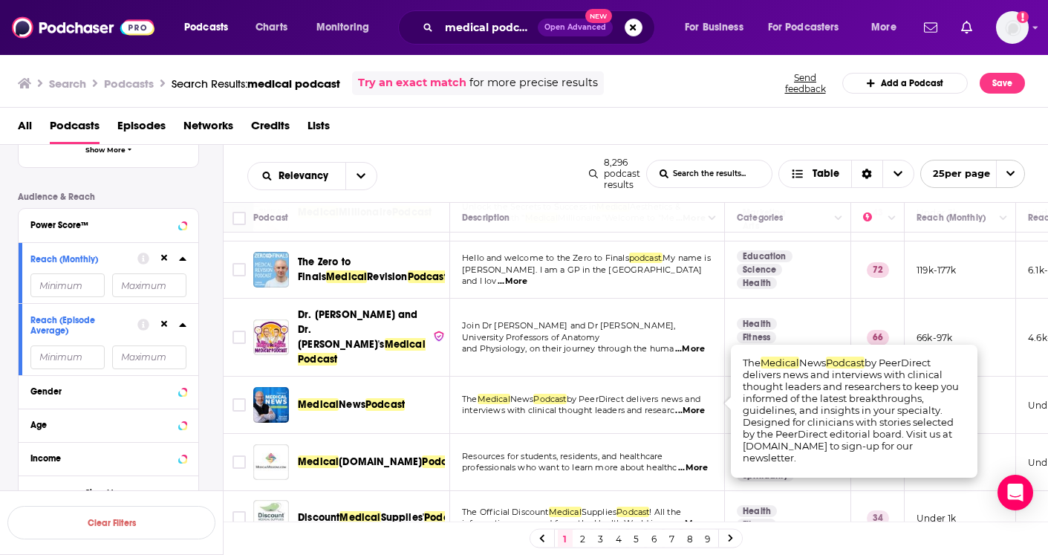
click at [389, 393] on div "Podcasts Charts Monitoring medical podcast Open Advanced New For Business For P…" at bounding box center [524, 277] width 1048 height 555
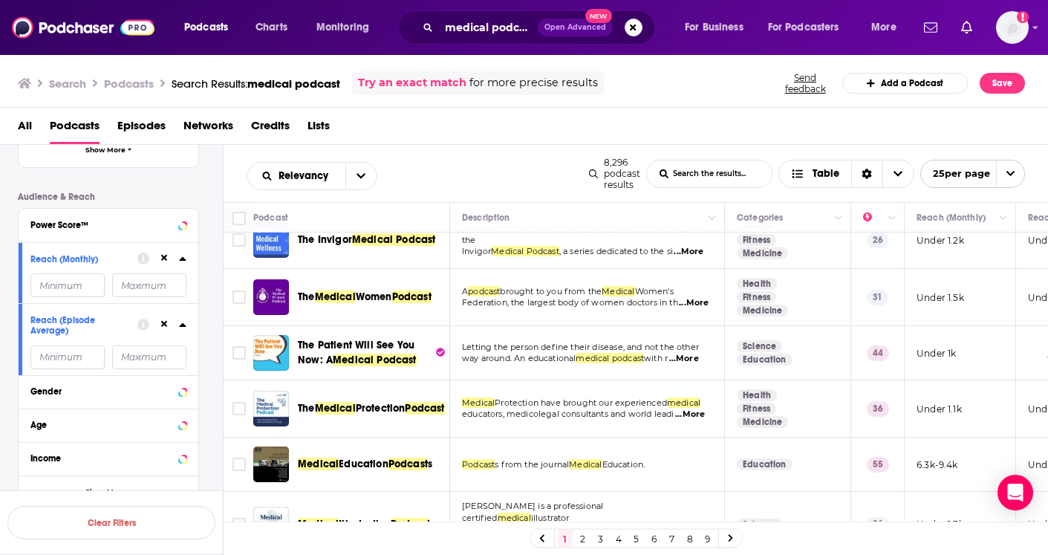
scroll to position [0, 0]
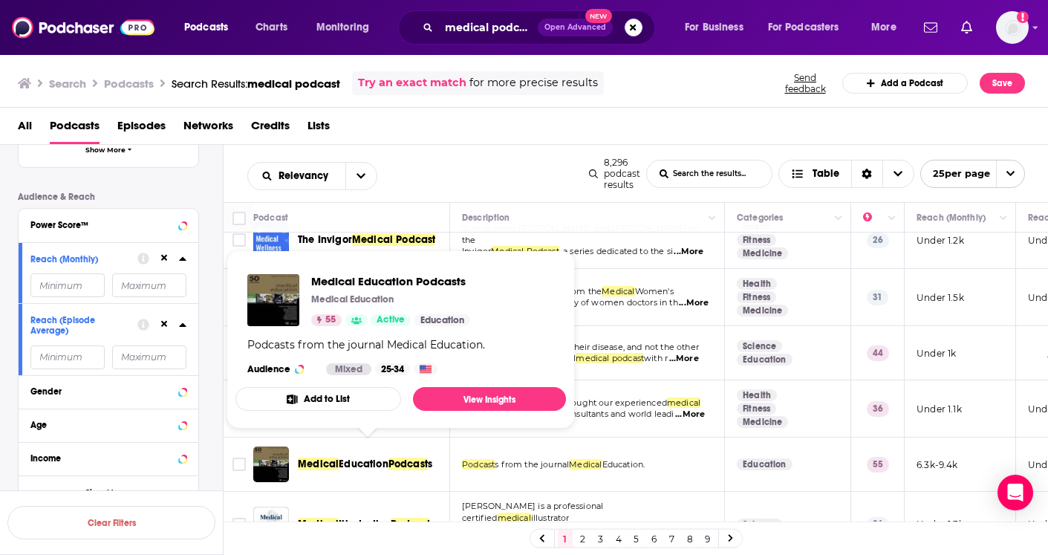
click at [388, 457] on span "Education" at bounding box center [364, 463] width 50 height 13
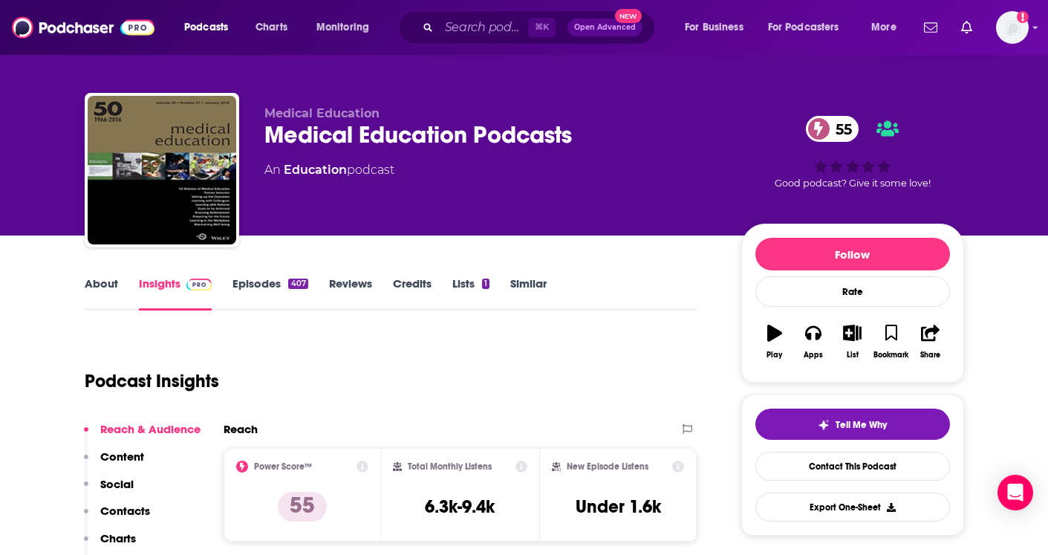
scroll to position [8, 0]
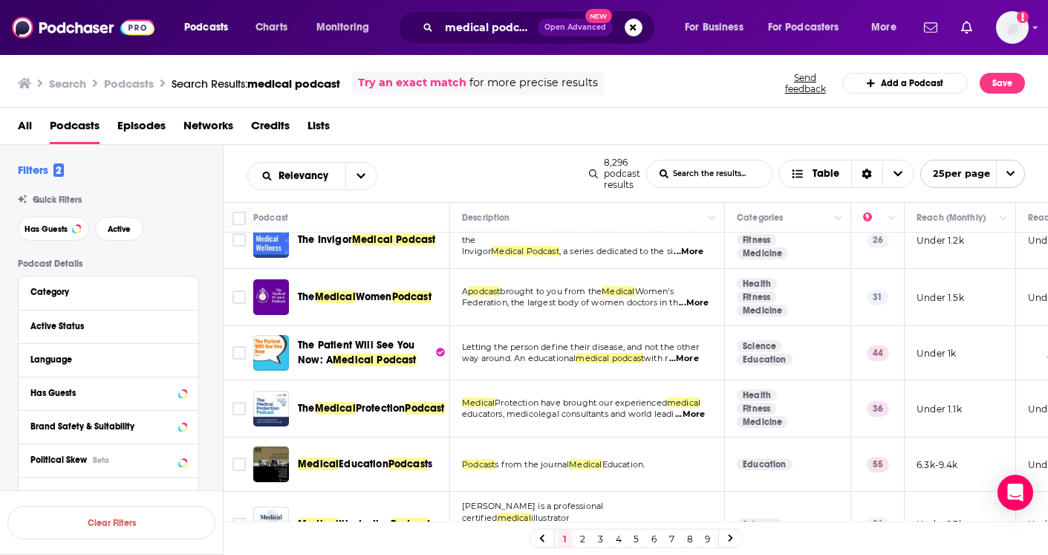
click at [584, 536] on link "2" at bounding box center [582, 538] width 15 height 18
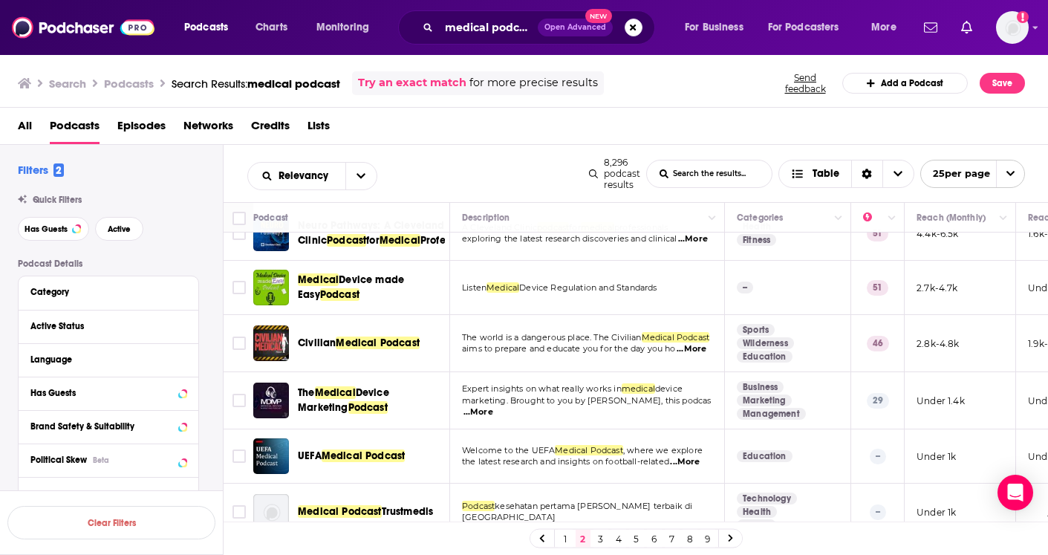
scroll to position [849, 0]
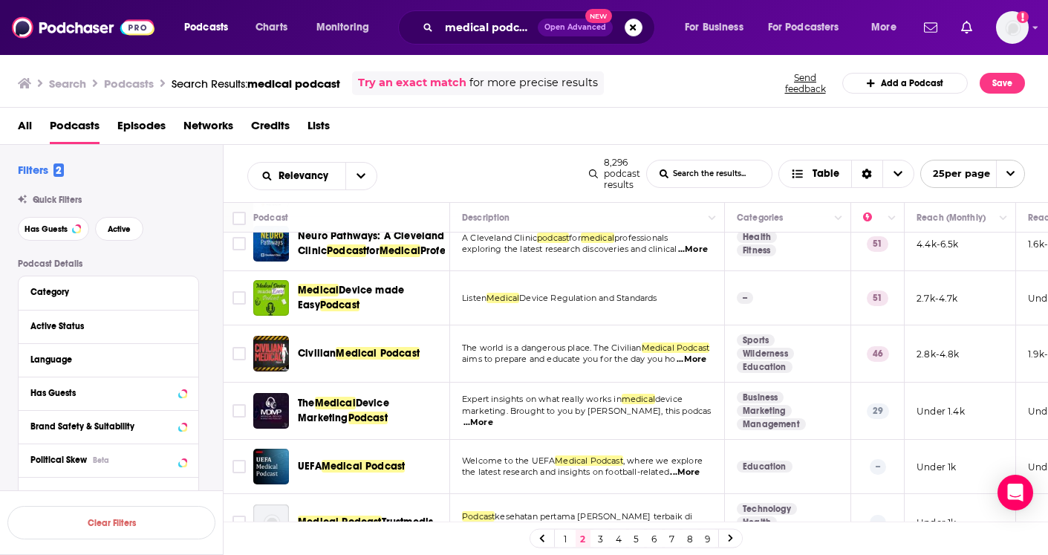
click at [695, 255] on span "...More" at bounding box center [693, 250] width 30 height 12
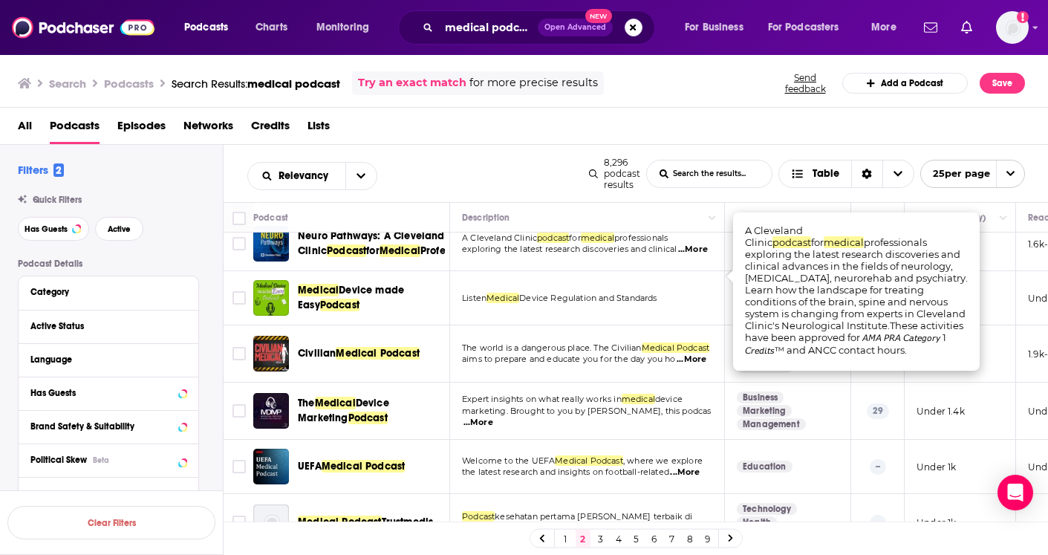
click at [388, 257] on span "Medical" at bounding box center [399, 250] width 41 height 13
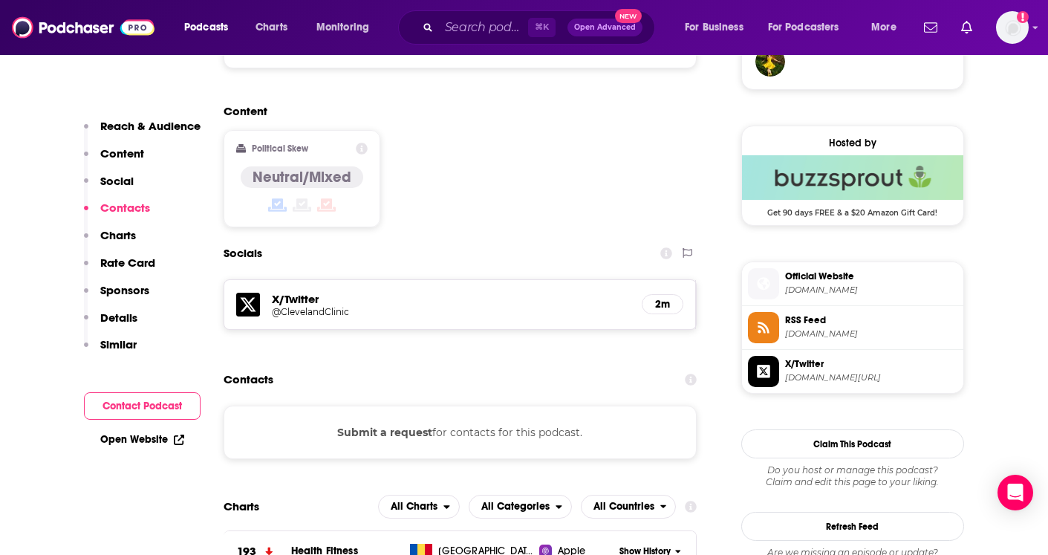
scroll to position [1135, 0]
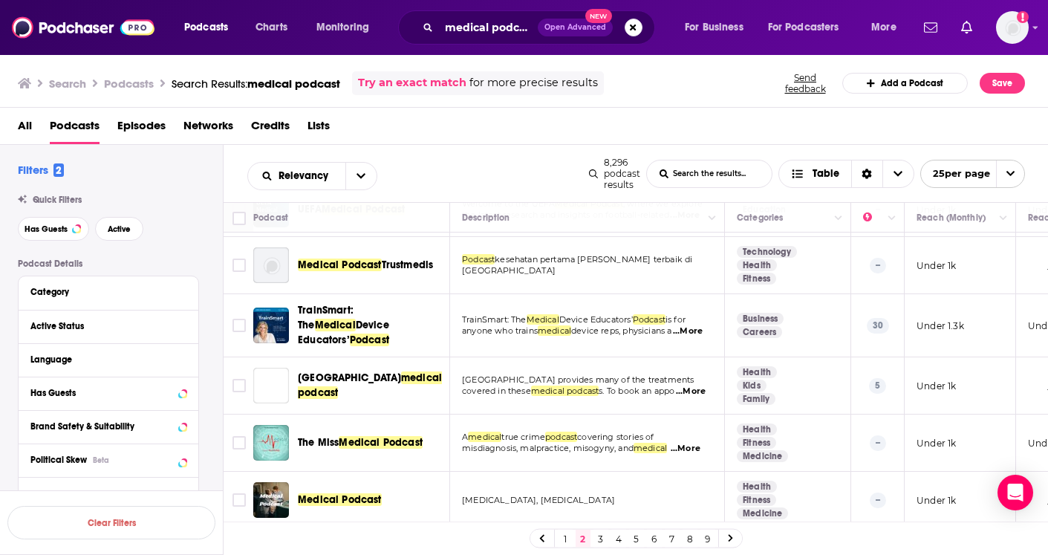
scroll to position [1125, 0]
click at [599, 536] on link "3" at bounding box center [600, 538] width 15 height 18
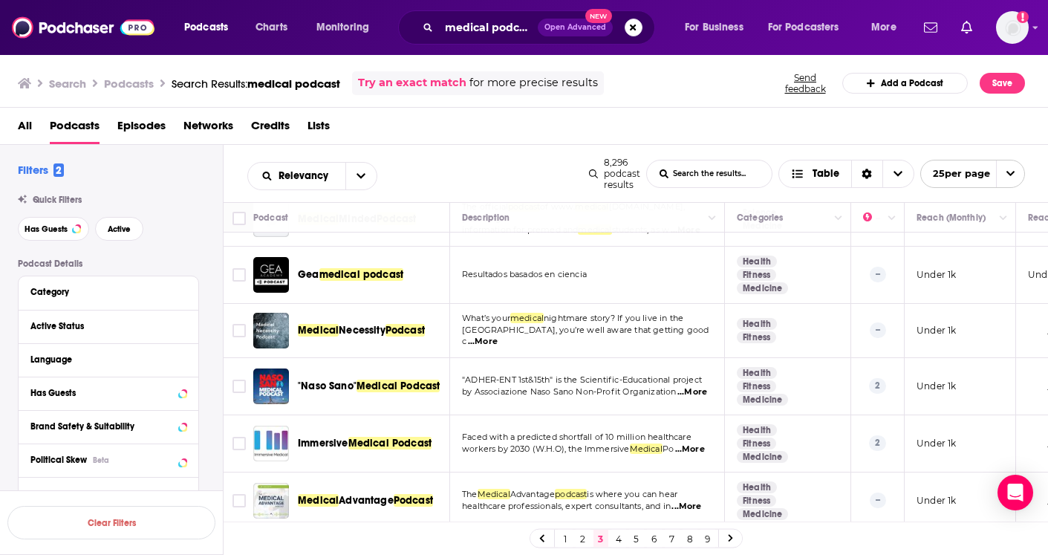
click at [616, 543] on link "4" at bounding box center [618, 538] width 15 height 18
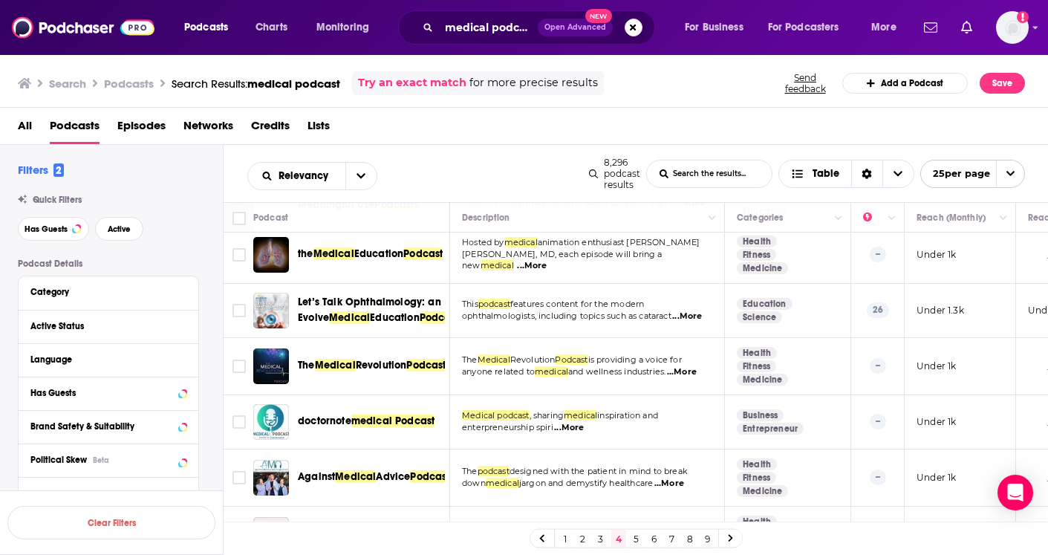
scroll to position [1134, 0]
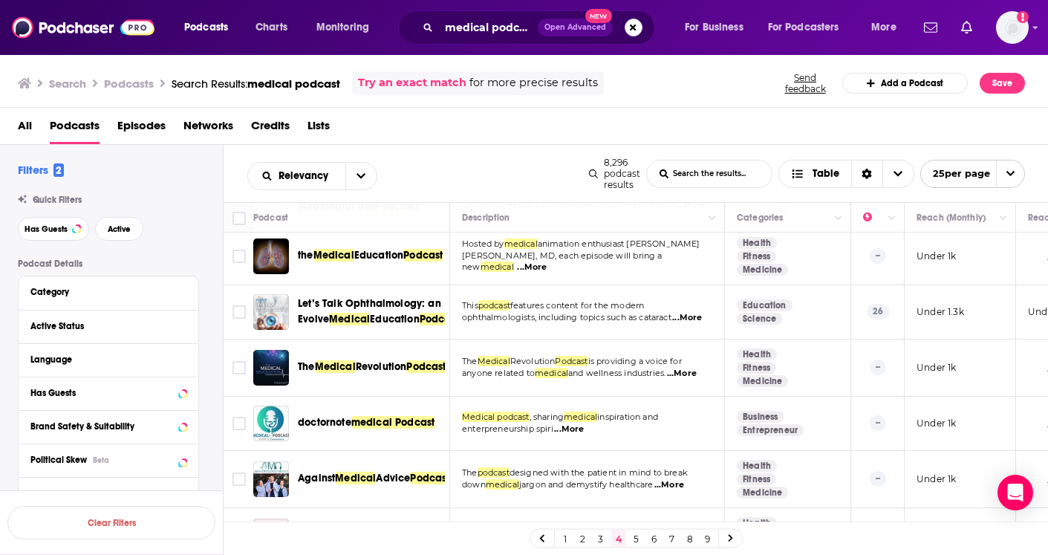
click at [637, 538] on link "5" at bounding box center [636, 538] width 15 height 18
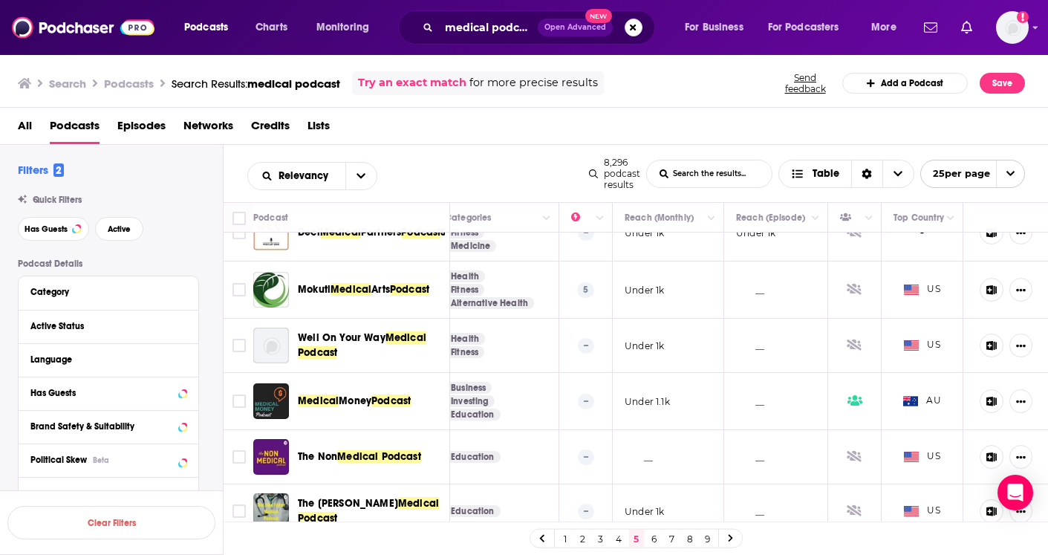
scroll to position [524, 292]
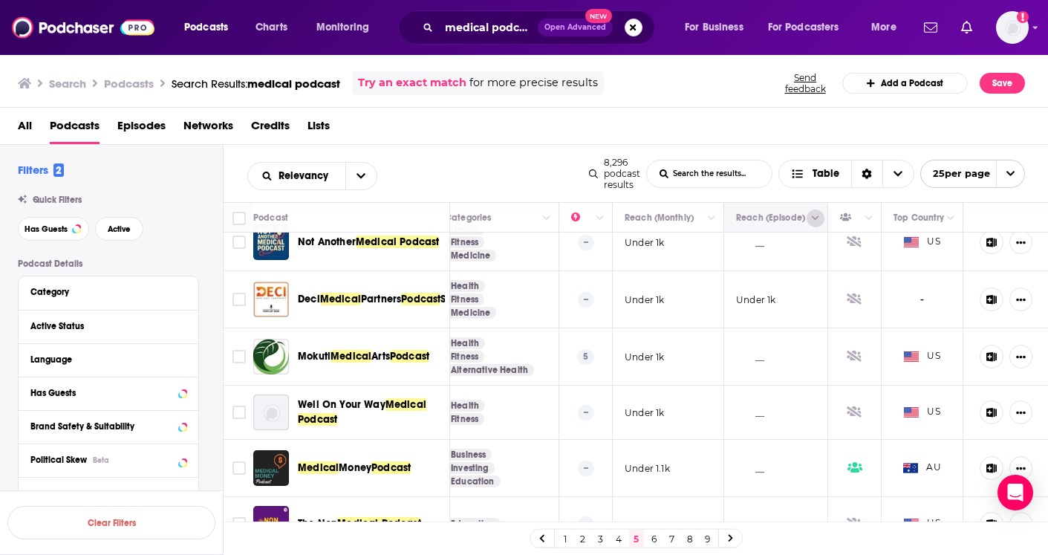
click at [812, 221] on icon "Column Actions" at bounding box center [815, 218] width 7 height 9
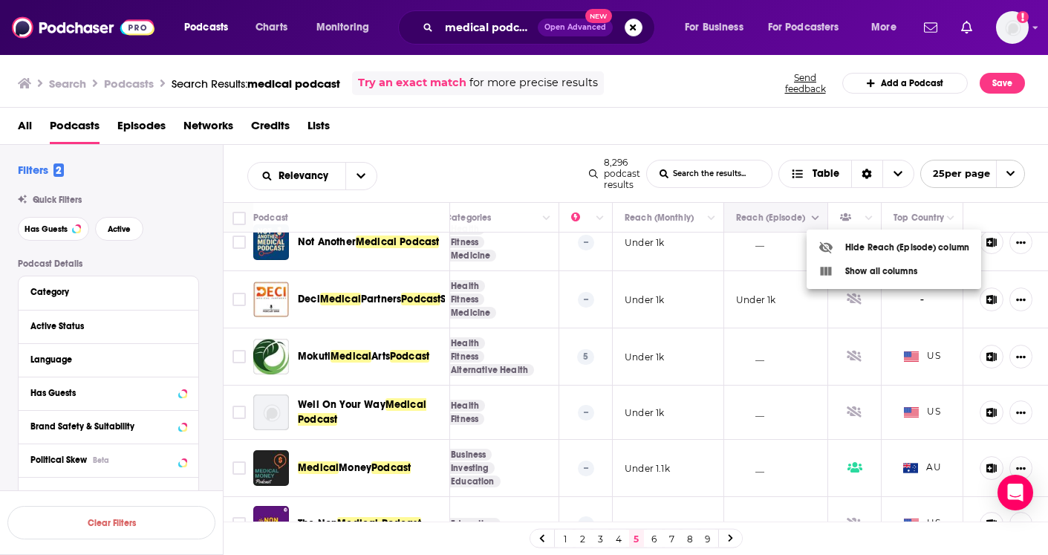
click at [812, 221] on div at bounding box center [524, 277] width 1048 height 555
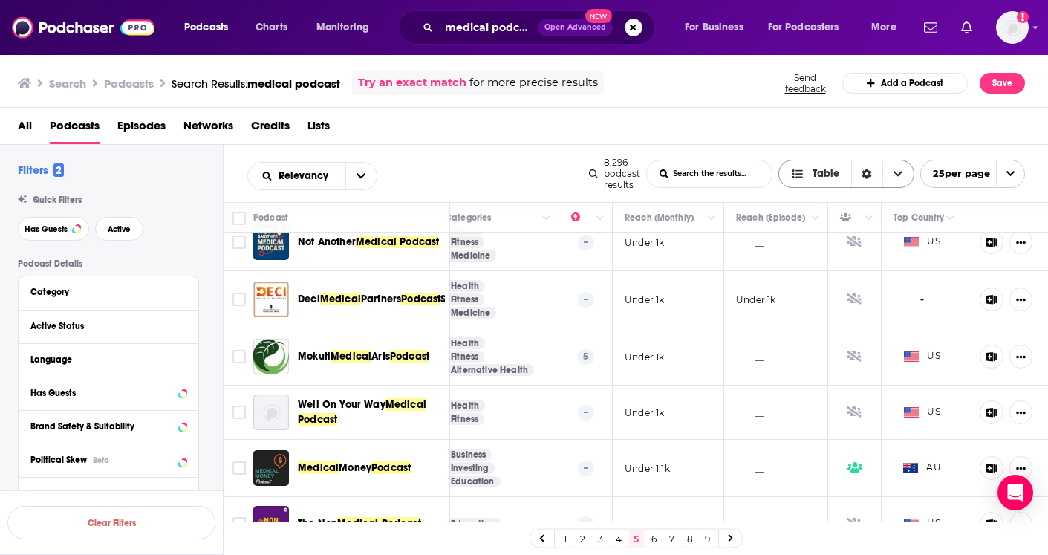
click at [806, 174] on span "Choose View" at bounding box center [800, 174] width 19 height 10
click at [862, 173] on icon "Sort Direction" at bounding box center [867, 174] width 10 height 10
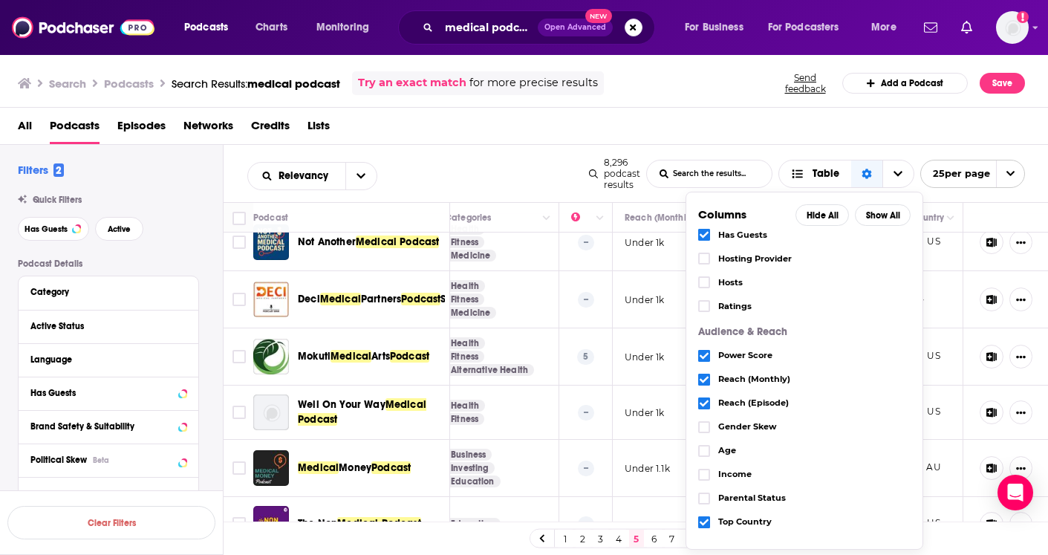
scroll to position [170, 0]
click at [703, 383] on icon "Choose View" at bounding box center [703, 379] width 9 height 7
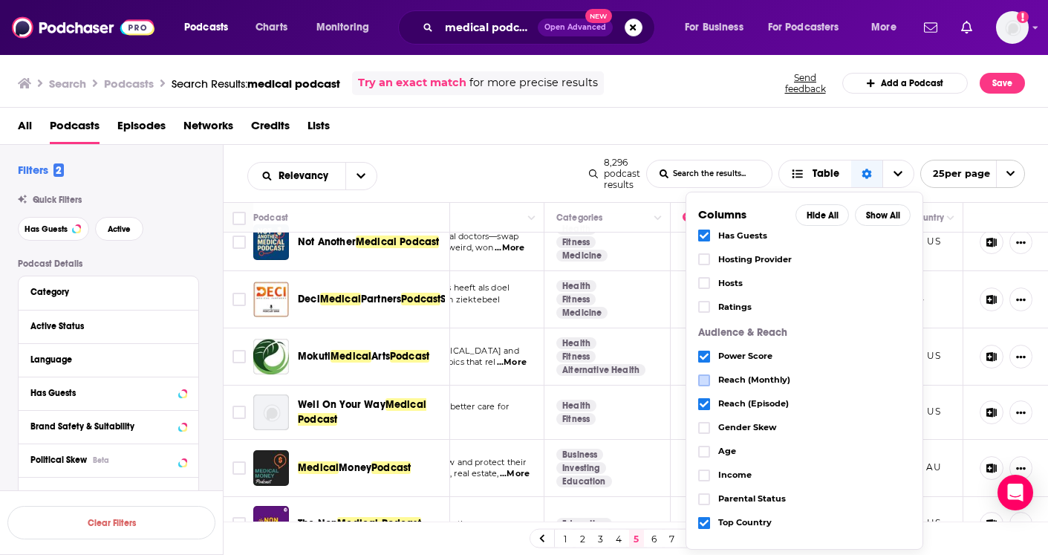
scroll to position [0, 0]
click at [890, 120] on div "All Podcasts Episodes Networks Credits Lists" at bounding box center [527, 129] width 1019 height 30
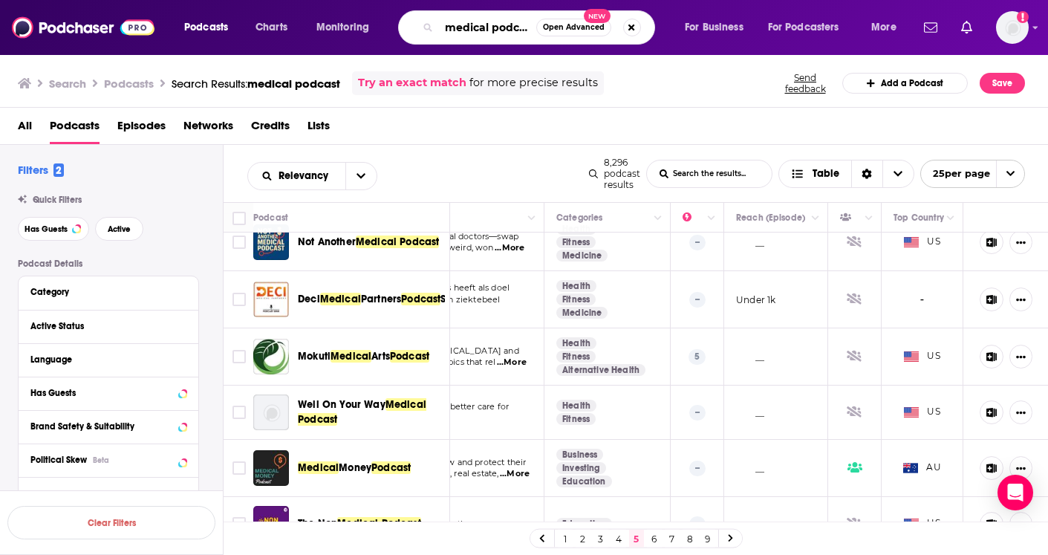
click at [471, 25] on input "medical podcast" at bounding box center [487, 28] width 97 height 24
drag, startPoint x: 471, startPoint y: 25, endPoint x: 591, endPoint y: 39, distance: 121.1
click at [591, 39] on div "medical podcast Open Advanced New" at bounding box center [526, 27] width 257 height 34
type input "A"
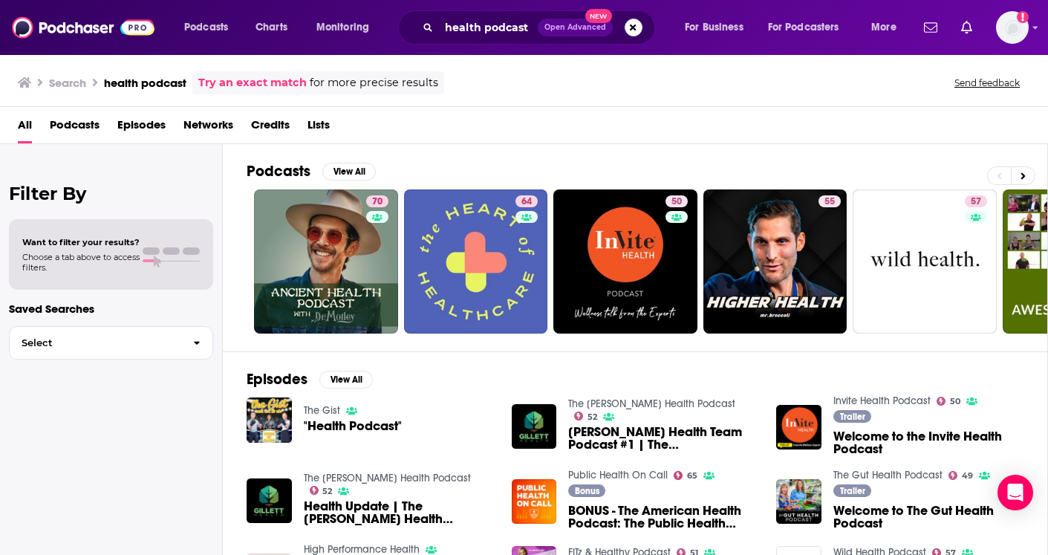
click at [74, 126] on span "Podcasts" at bounding box center [75, 128] width 50 height 30
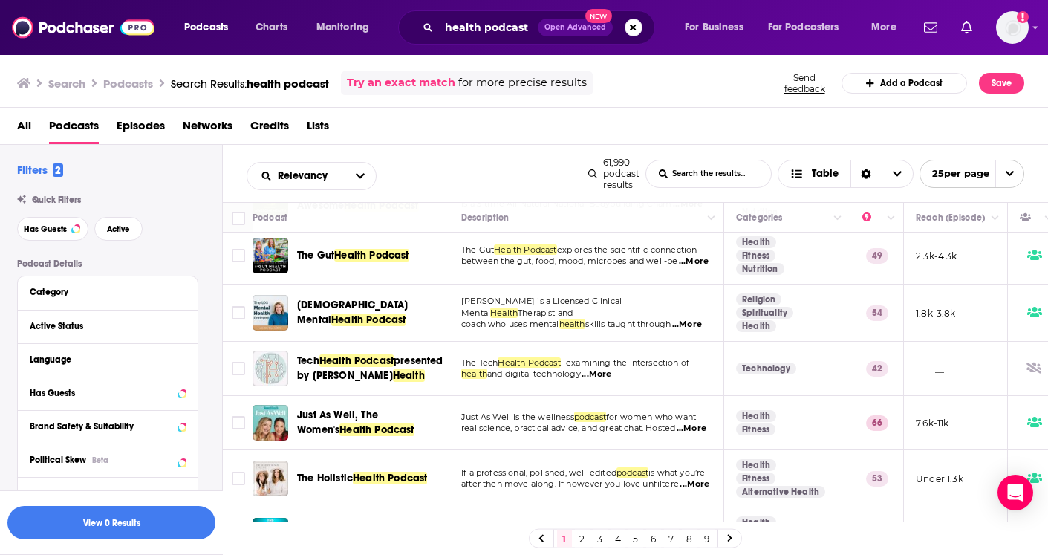
scroll to position [0, 1]
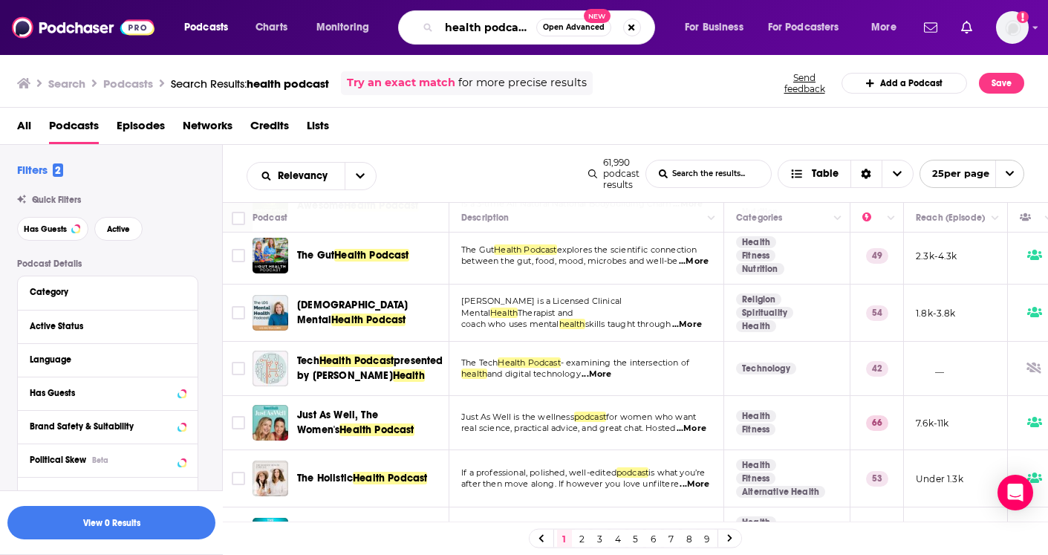
click at [463, 27] on input "health podcast" at bounding box center [487, 28] width 97 height 24
type input "bi polar podcast"
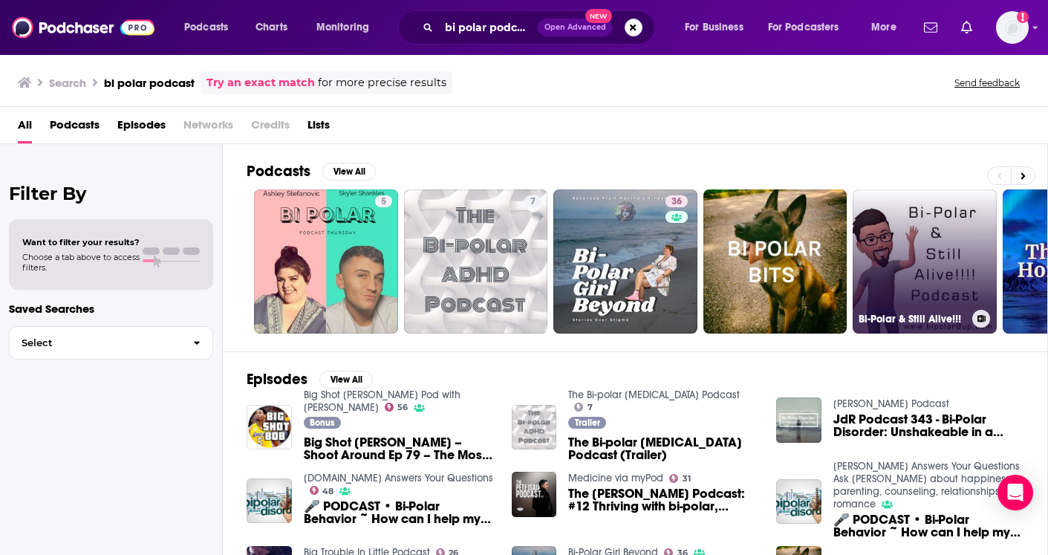
click at [881, 221] on link "Bi-Polar & Still Alive!!!" at bounding box center [924, 261] width 144 height 144
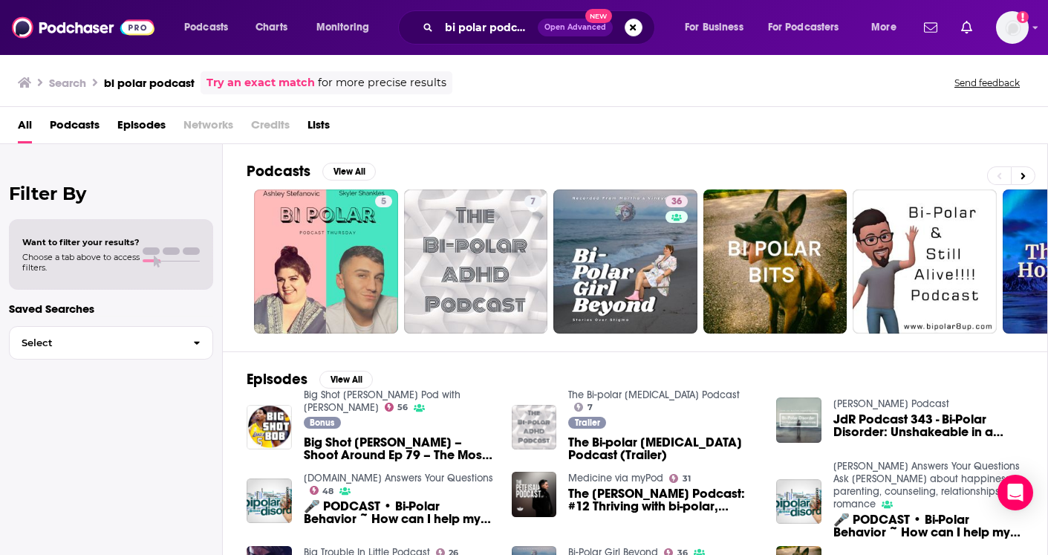
click at [70, 123] on span "Podcasts" at bounding box center [75, 128] width 50 height 30
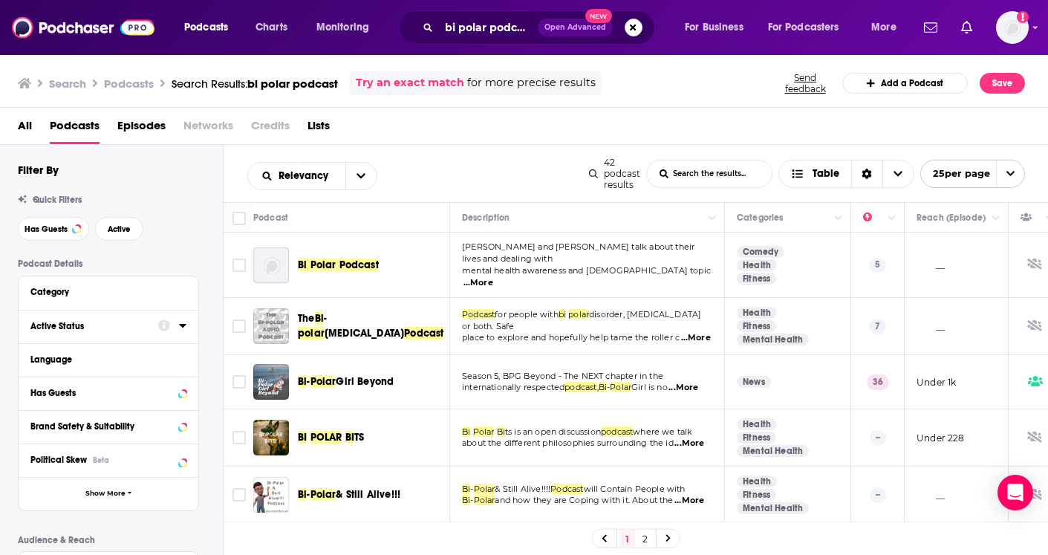
click at [65, 329] on div "Active Status" at bounding box center [89, 326] width 118 height 10
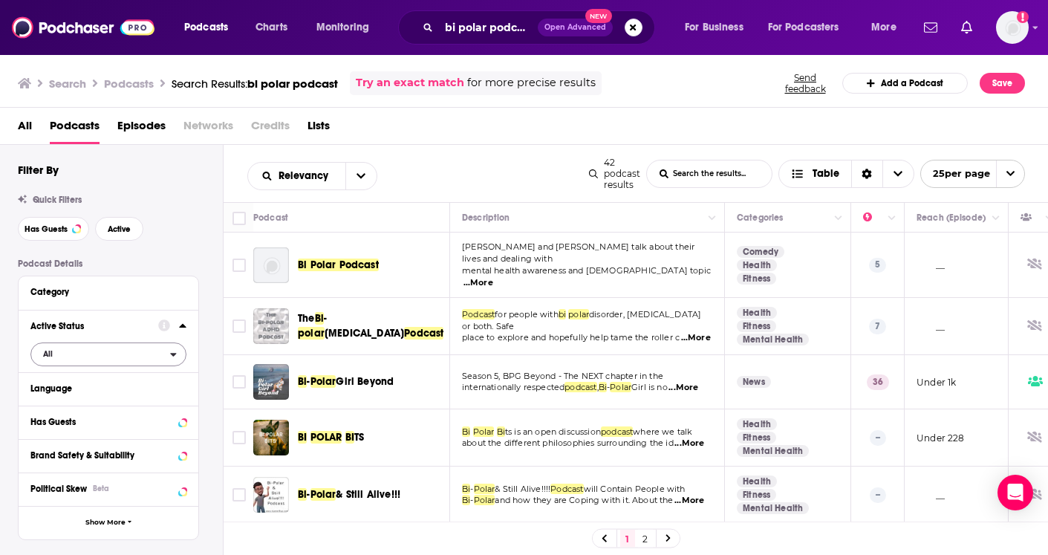
click at [76, 352] on span "All" at bounding box center [100, 353] width 139 height 19
click at [71, 399] on div "Active 2" at bounding box center [113, 403] width 166 height 25
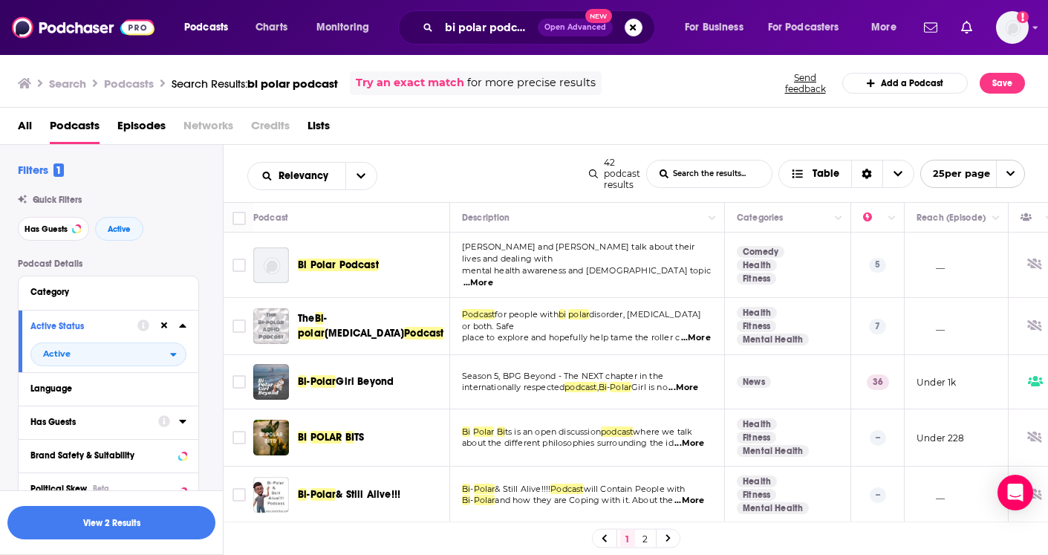
click at [88, 421] on div "Has Guests" at bounding box center [89, 422] width 118 height 10
click at [89, 452] on span "All" at bounding box center [100, 449] width 139 height 19
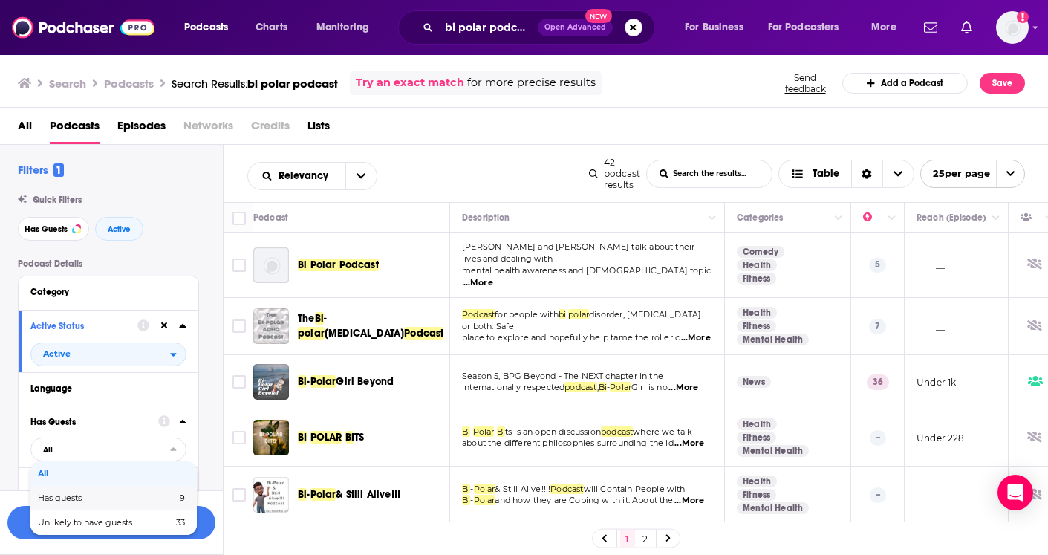
click at [79, 500] on span "Has guests" at bounding box center [83, 498] width 91 height 8
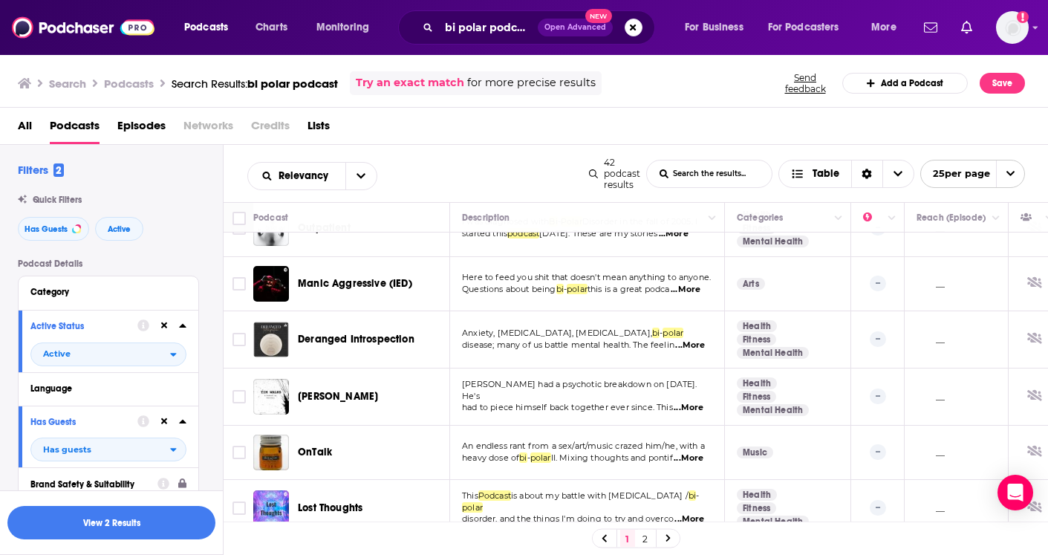
click at [644, 534] on link "2" at bounding box center [645, 538] width 15 height 18
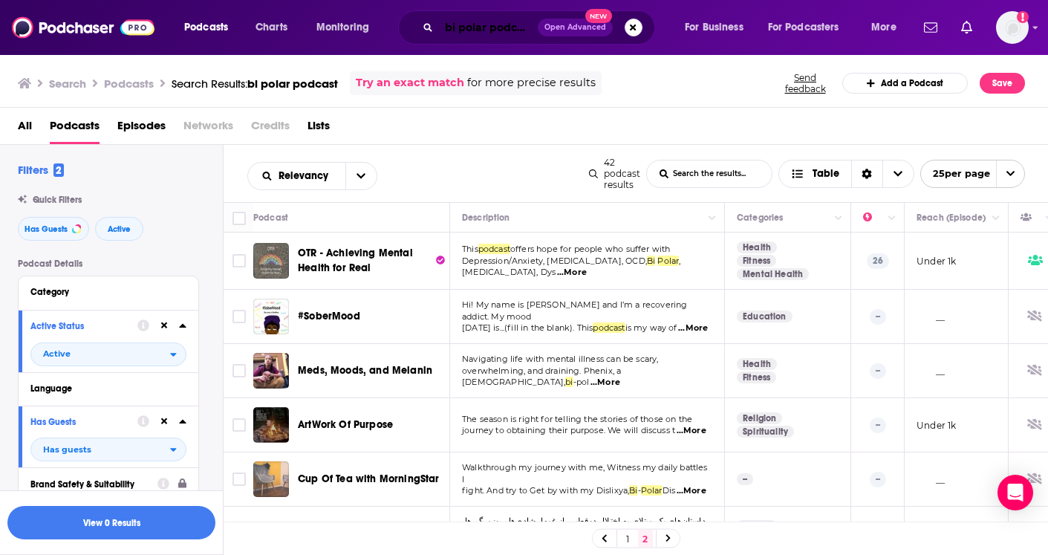
click at [451, 26] on input "bi polar podcast" at bounding box center [488, 28] width 99 height 24
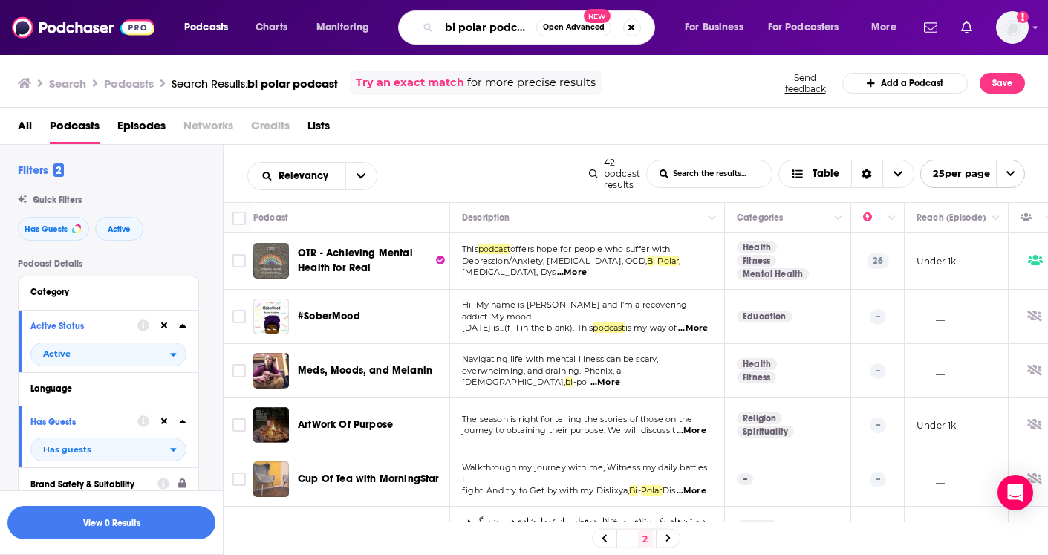
drag, startPoint x: 451, startPoint y: 26, endPoint x: 533, endPoint y: 35, distance: 82.2
click at [533, 35] on input "bi polar podcast" at bounding box center [487, 28] width 97 height 24
type input "Health & Lifestyle"
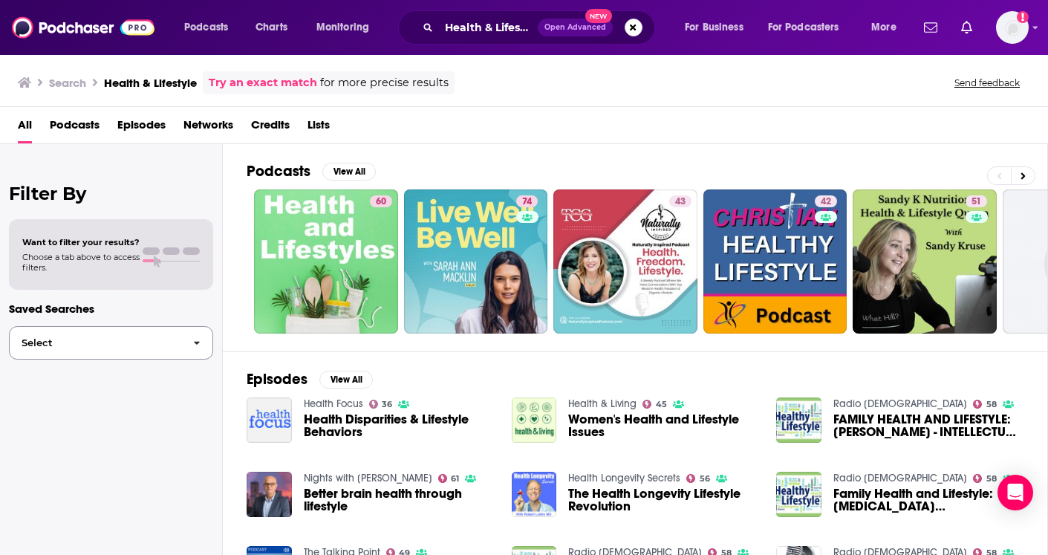
click at [189, 343] on span "button" at bounding box center [196, 343] width 31 height 32
click at [65, 125] on span "Podcasts" at bounding box center [75, 128] width 50 height 30
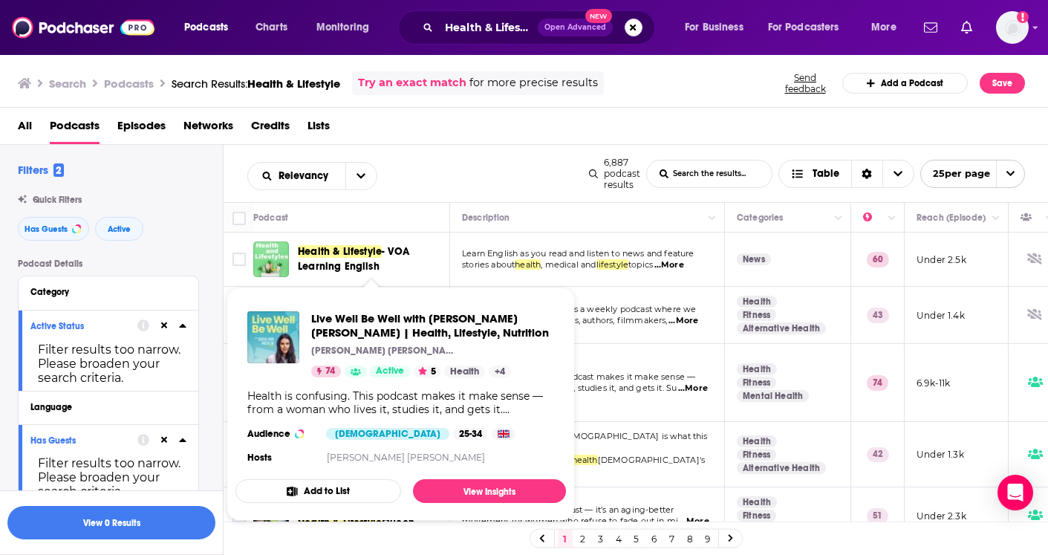
click at [342, 386] on div "Live Well Be Well with [PERSON_NAME] [PERSON_NAME] | Health, Lifestyle, Nutriti…" at bounding box center [400, 389] width 330 height 180
click at [442, 488] on link "View Insights" at bounding box center [489, 491] width 153 height 24
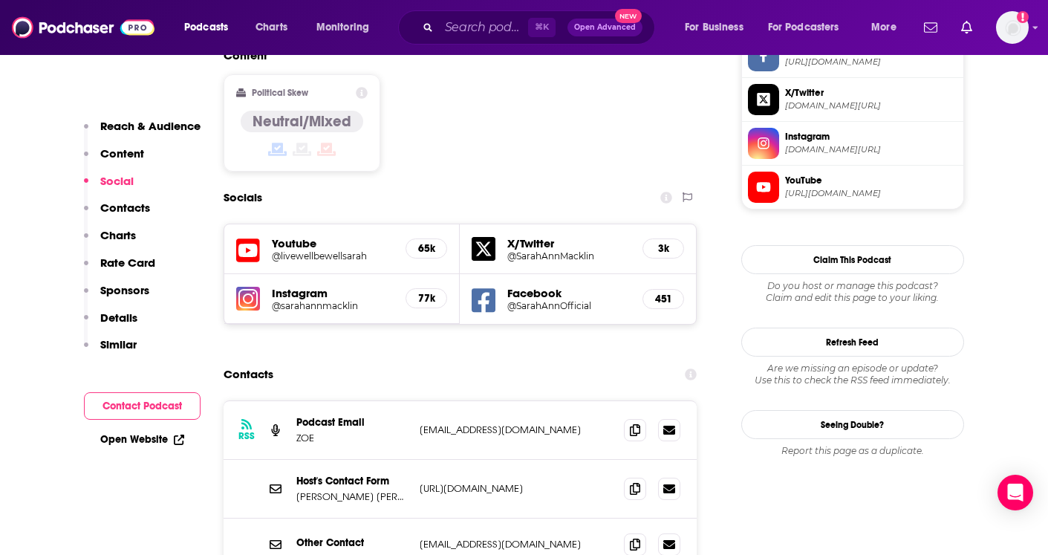
scroll to position [1194, 0]
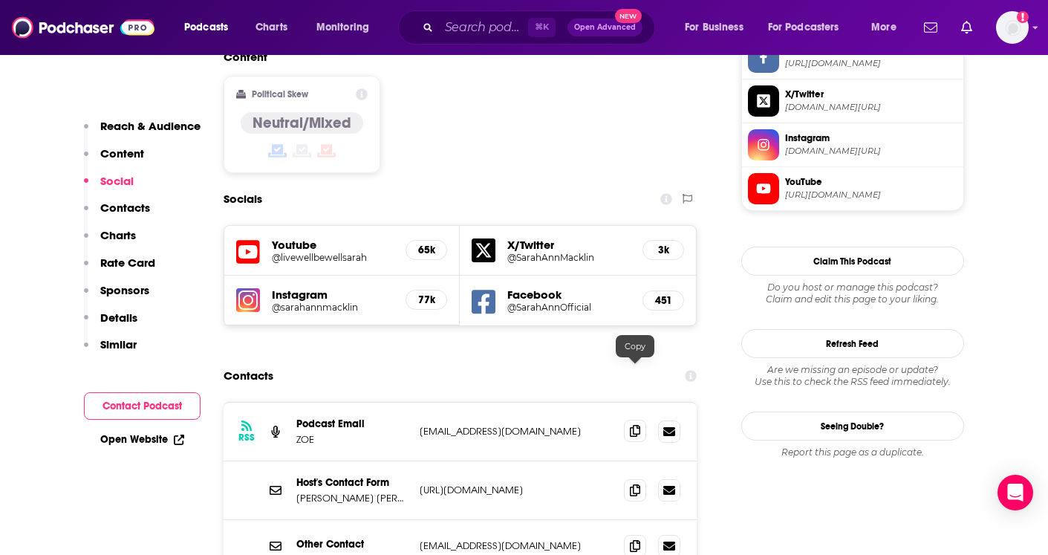
click at [634, 425] on icon at bounding box center [635, 431] width 10 height 12
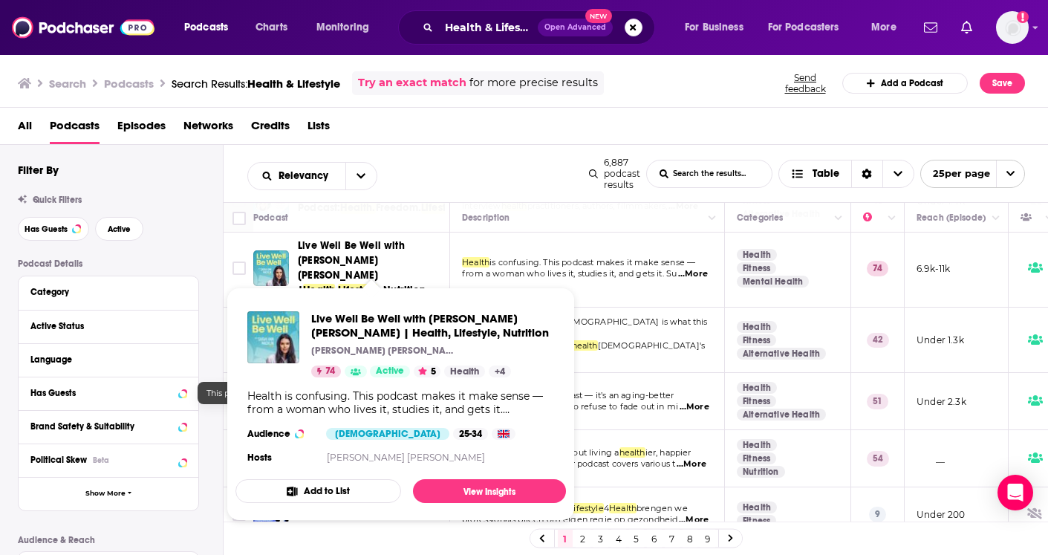
scroll to position [1, 0]
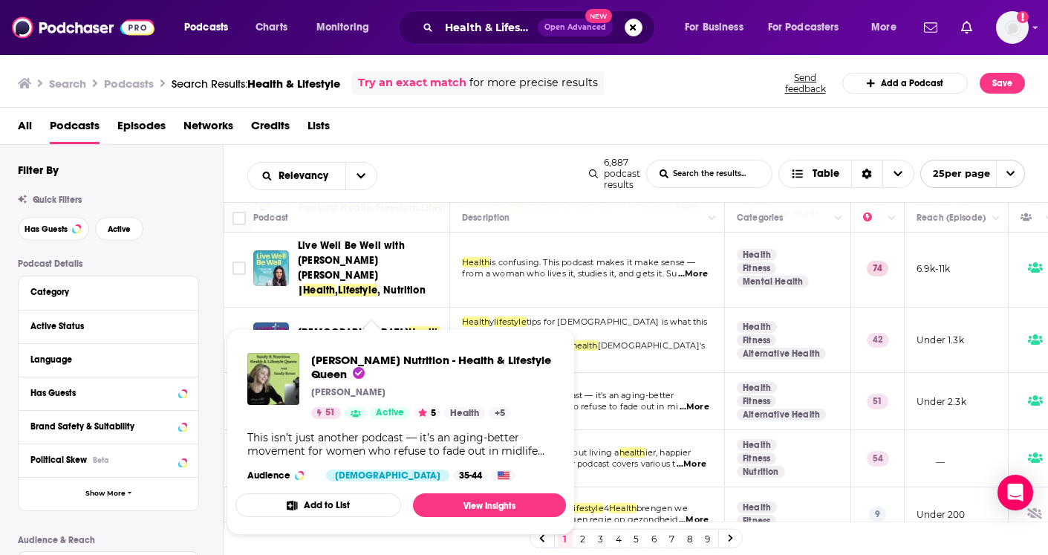
click at [420, 379] on span "[PERSON_NAME] Nutrition - Health & Lifestyle Queen" at bounding box center [432, 367] width 243 height 28
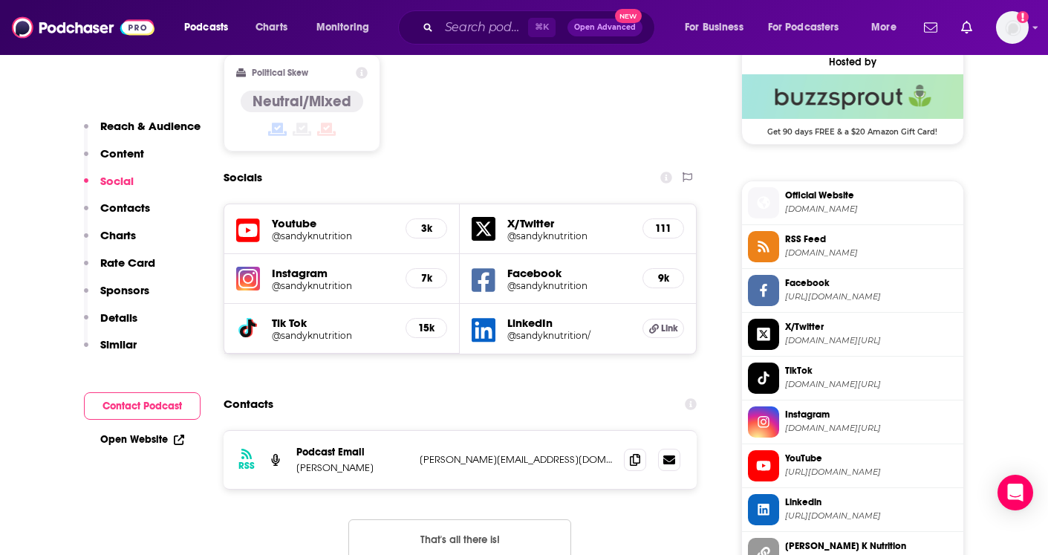
scroll to position [1217, 0]
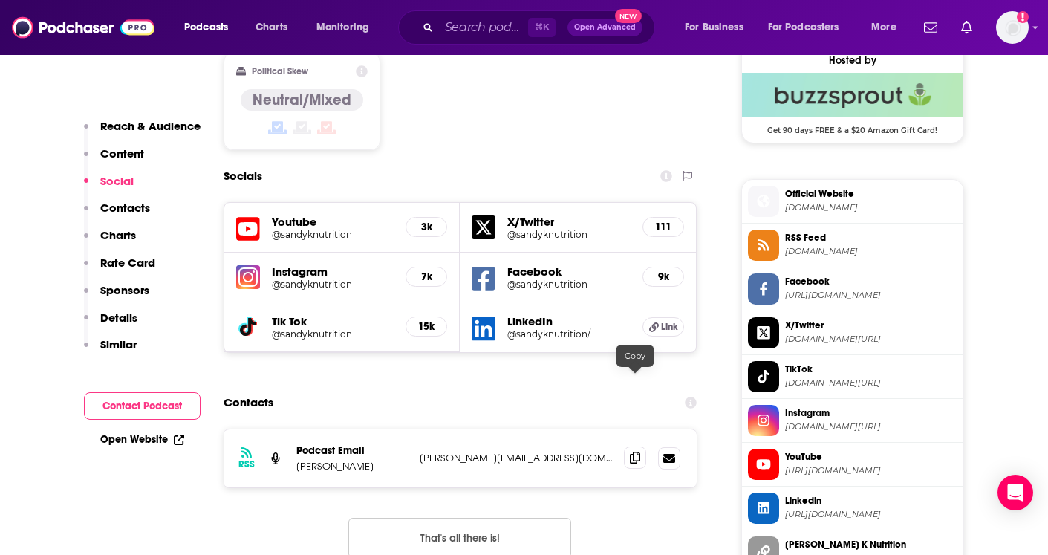
click at [633, 451] on icon at bounding box center [635, 457] width 10 height 12
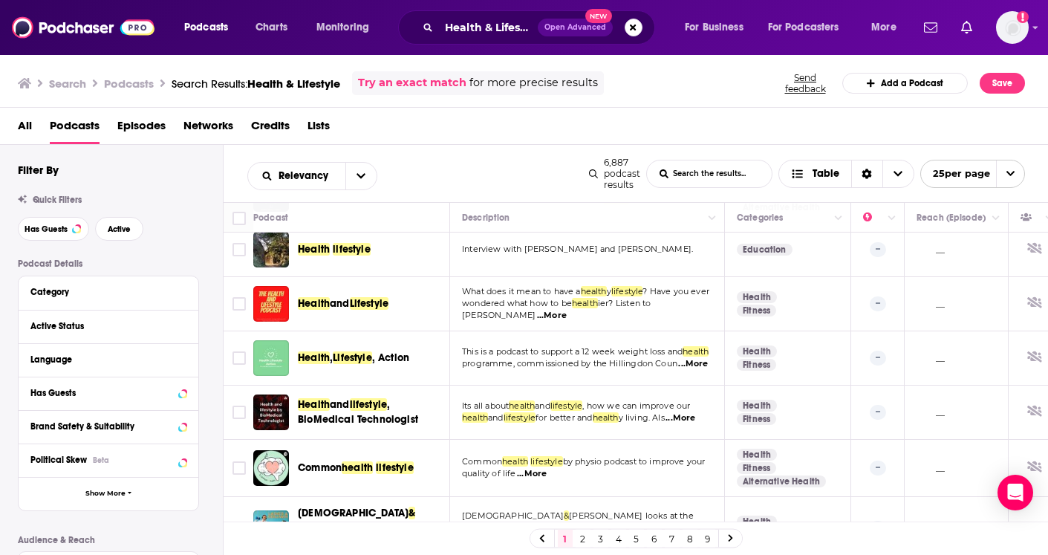
scroll to position [1164, 0]
click at [581, 540] on link "2" at bounding box center [582, 538] width 15 height 18
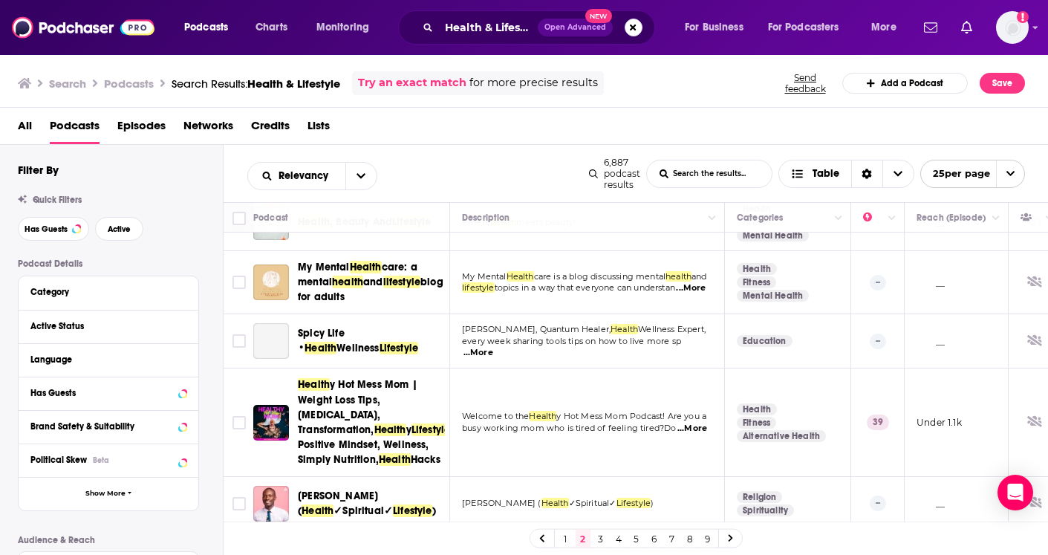
scroll to position [489, 0]
